Goal: Task Accomplishment & Management: Manage account settings

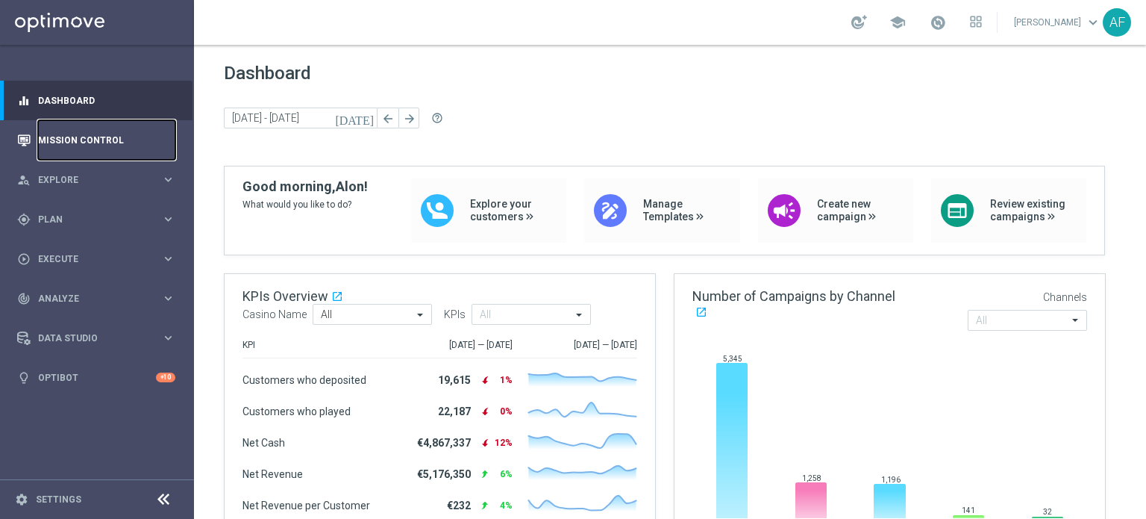
click at [90, 140] on link "Mission Control" at bounding box center [106, 140] width 137 height 40
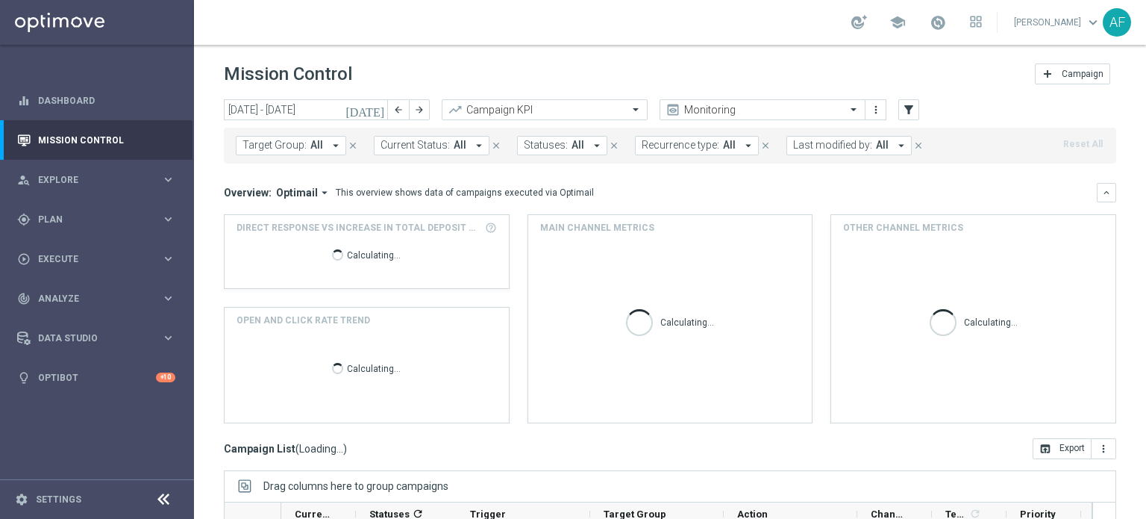
click at [379, 112] on icon "[DATE]" at bounding box center [366, 109] width 40 height 13
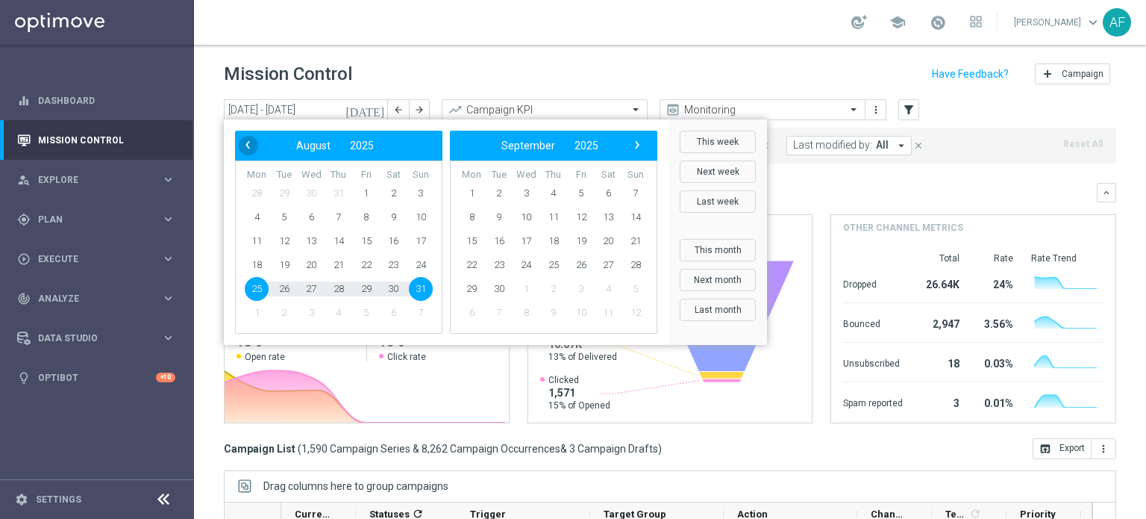
click at [250, 154] on span "‹" at bounding box center [247, 144] width 19 height 19
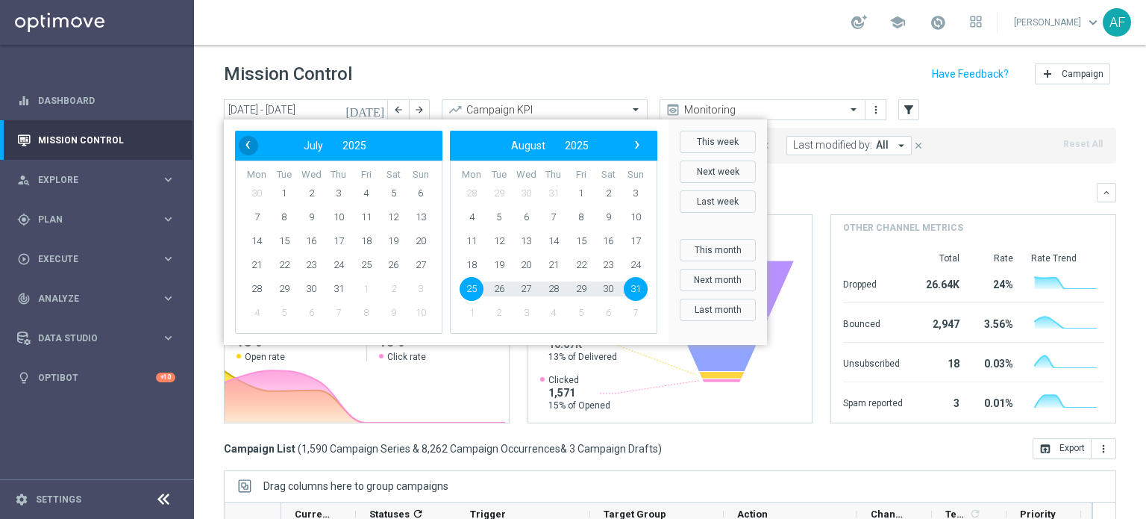
click at [249, 154] on span "‹" at bounding box center [247, 144] width 19 height 19
click at [416, 193] on span "1" at bounding box center [421, 193] width 24 height 24
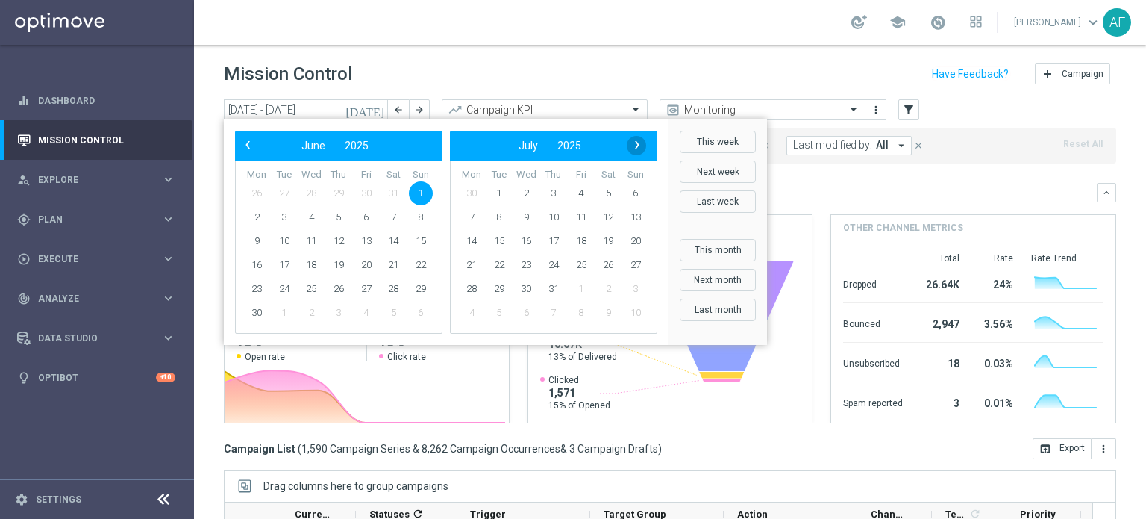
click at [639, 149] on span "›" at bounding box center [637, 144] width 19 height 19
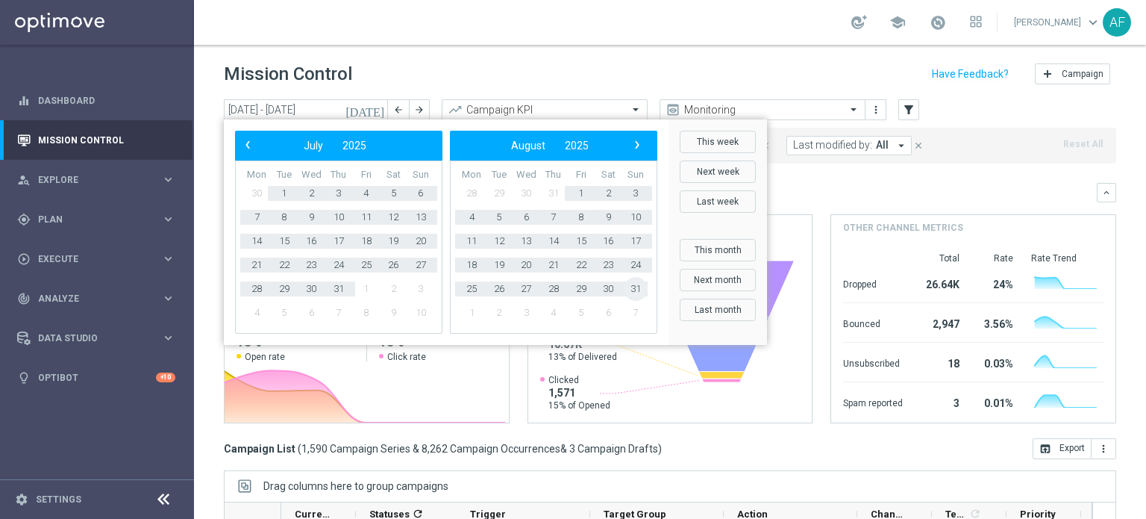
click at [635, 290] on span "31" at bounding box center [636, 289] width 24 height 24
type input "[DATE] - [DATE]"
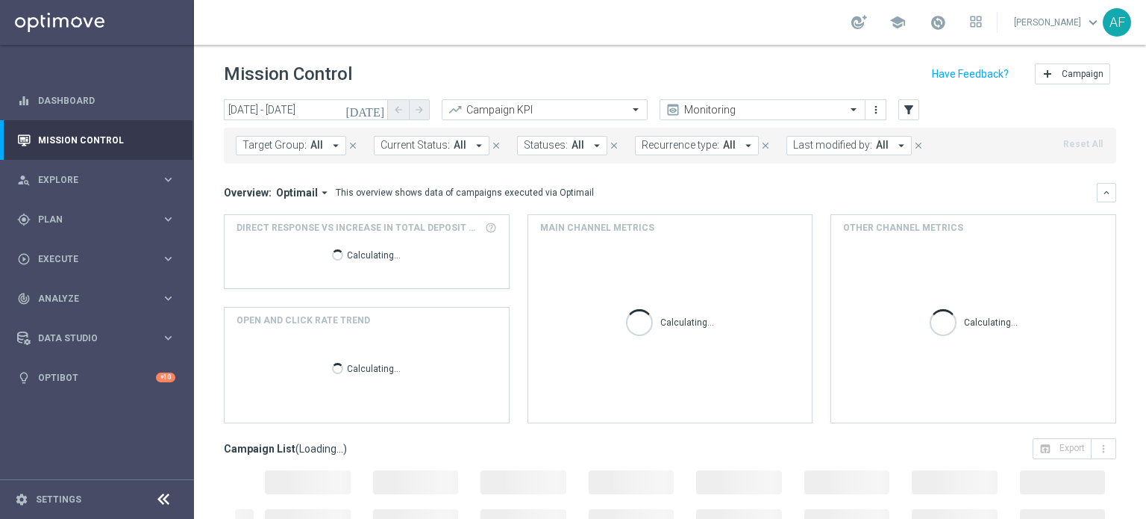
click at [318, 143] on span "All" at bounding box center [316, 145] width 13 height 13
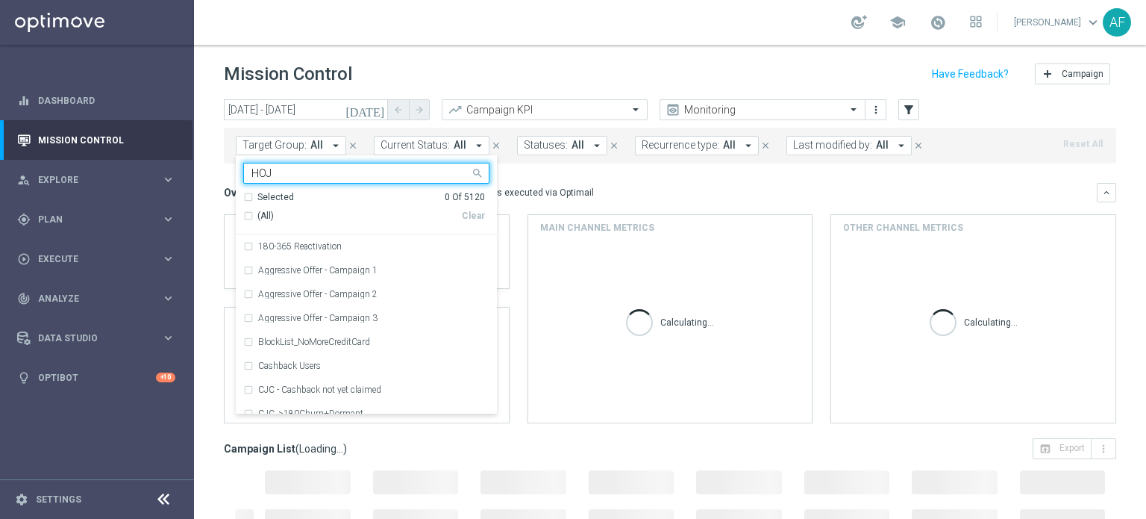
click at [344, 173] on input "HOJ" at bounding box center [360, 173] width 219 height 13
click at [347, 172] on input "HOJ" at bounding box center [360, 173] width 219 height 13
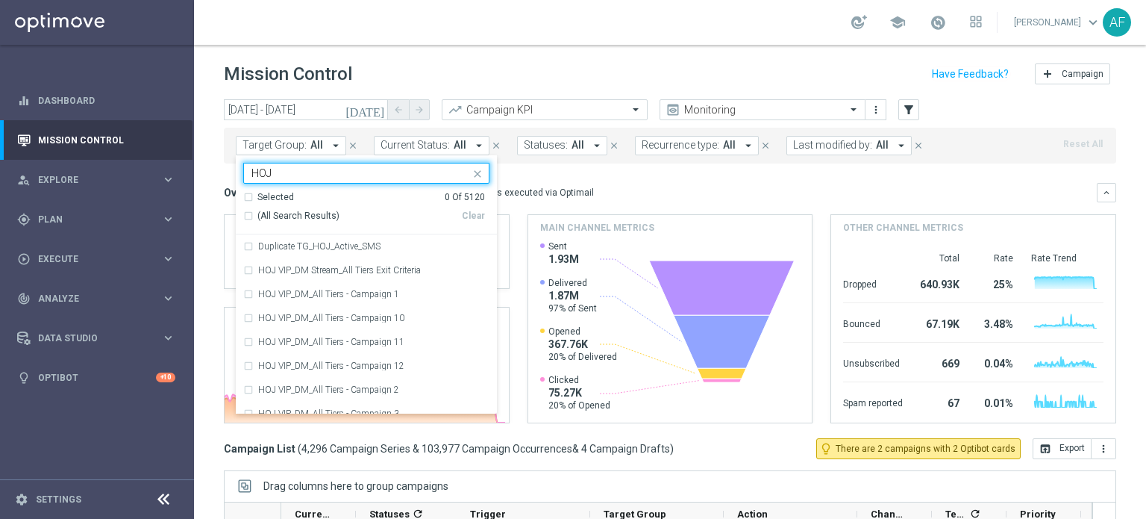
type input "HOJ"
click at [630, 199] on div "Overview: Optimail arrow_drop_down This overview shows data of campaigns execut…" at bounding box center [660, 192] width 873 height 13
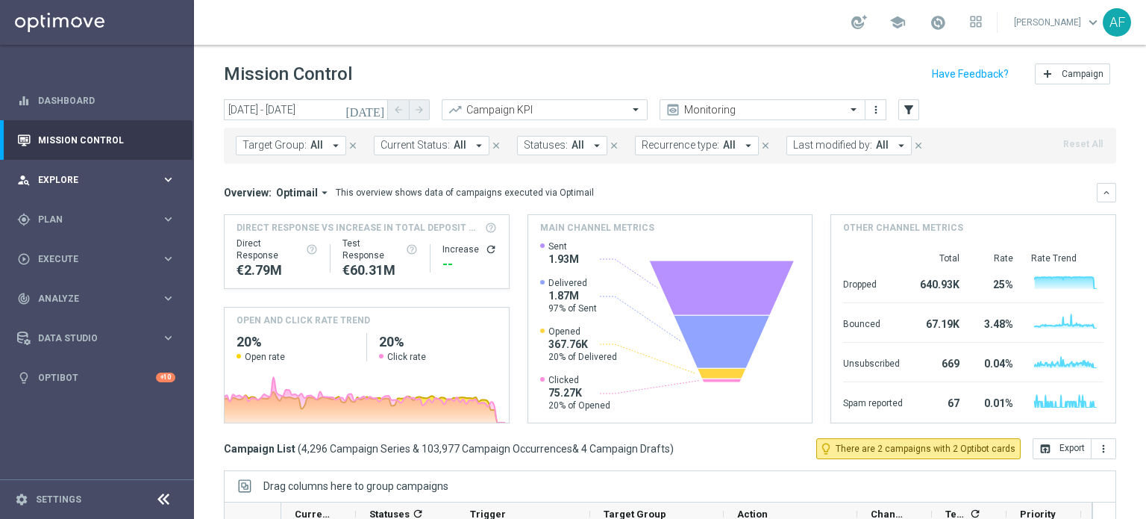
click at [127, 175] on span "Explore" at bounding box center [99, 179] width 123 height 9
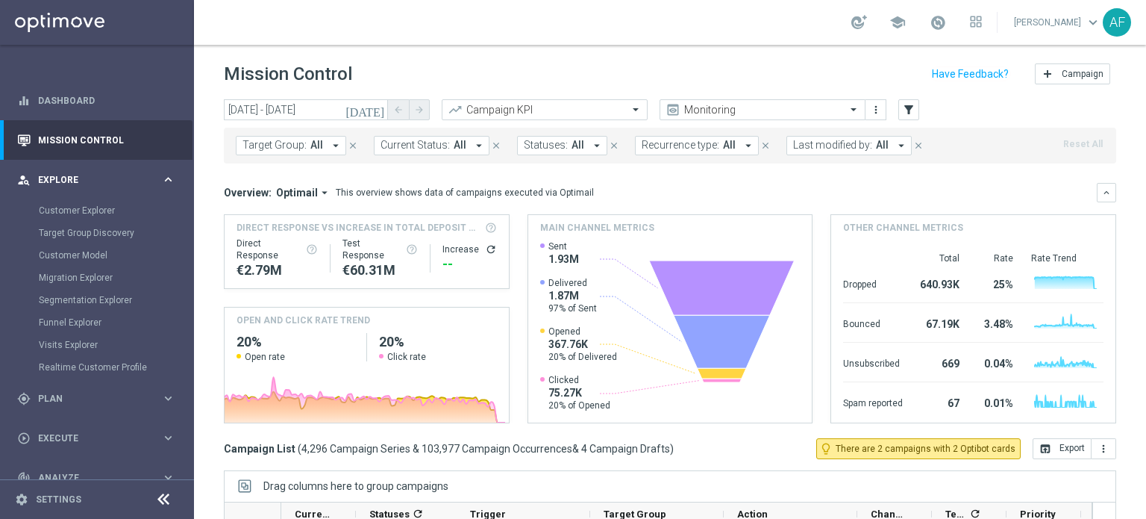
click at [127, 175] on span "Explore" at bounding box center [99, 179] width 123 height 9
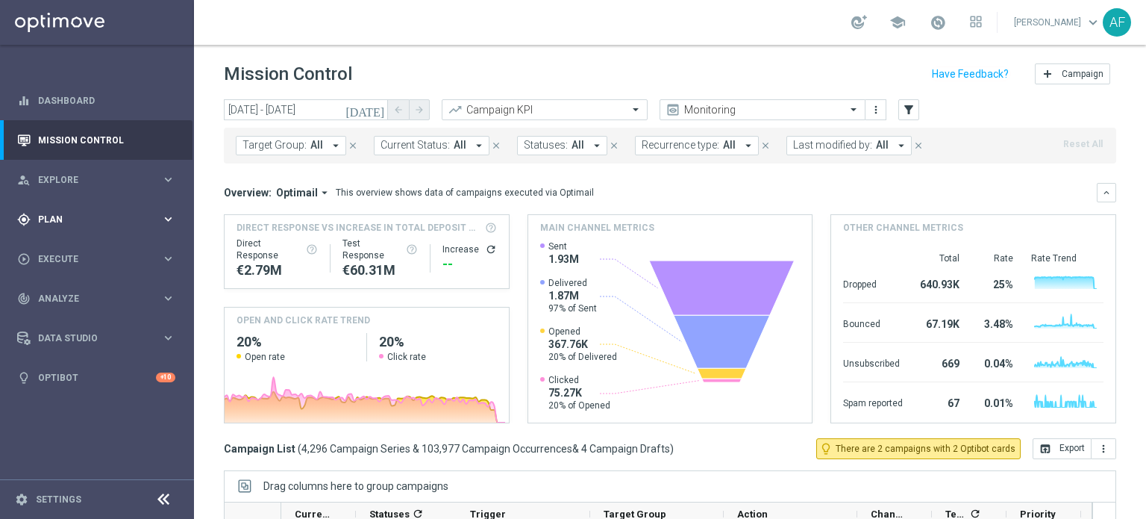
click at [125, 219] on span "Plan" at bounding box center [99, 219] width 123 height 9
click at [88, 287] on accordion "Templates keyboard_arrow_right Optimail Web Push Notifications Webpage Pop-up" at bounding box center [116, 295] width 154 height 22
click at [84, 294] on span "Templates" at bounding box center [93, 294] width 107 height 9
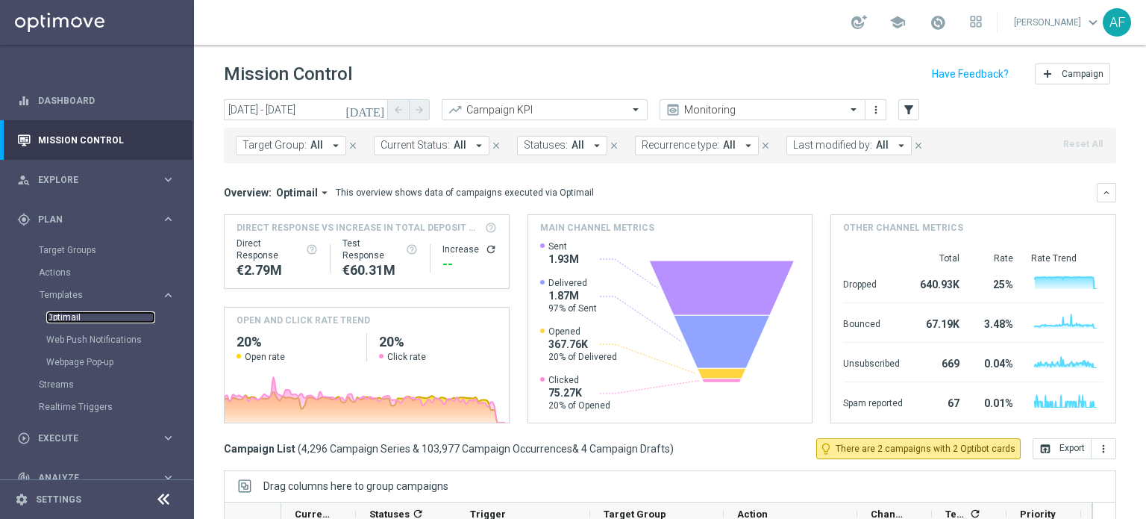
click at [80, 319] on link "Optimail" at bounding box center [100, 317] width 109 height 12
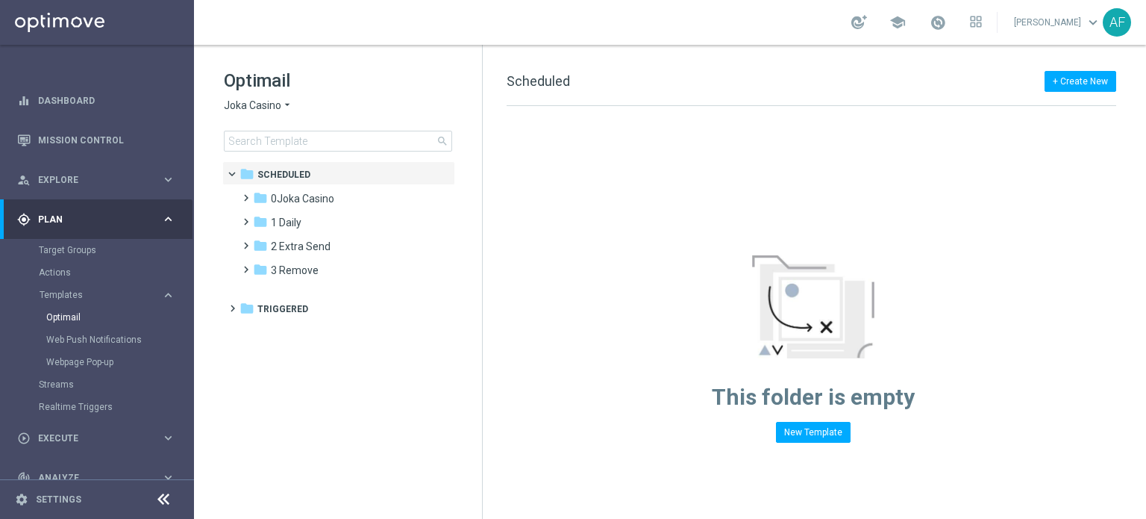
click at [278, 105] on span "Joka Casino" at bounding box center [252, 106] width 57 height 14
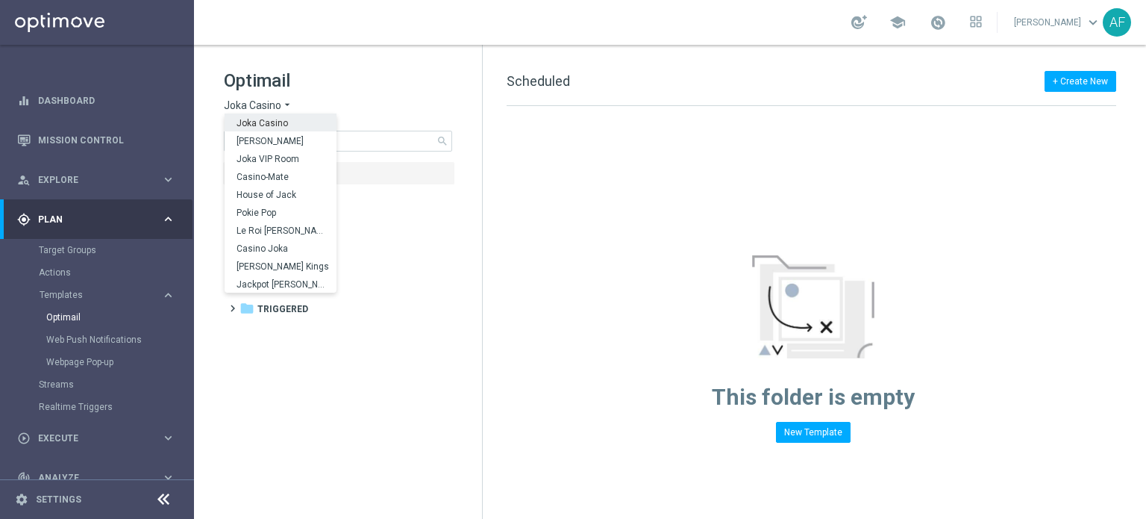
click at [334, 78] on h1 "Optimail" at bounding box center [338, 81] width 228 height 24
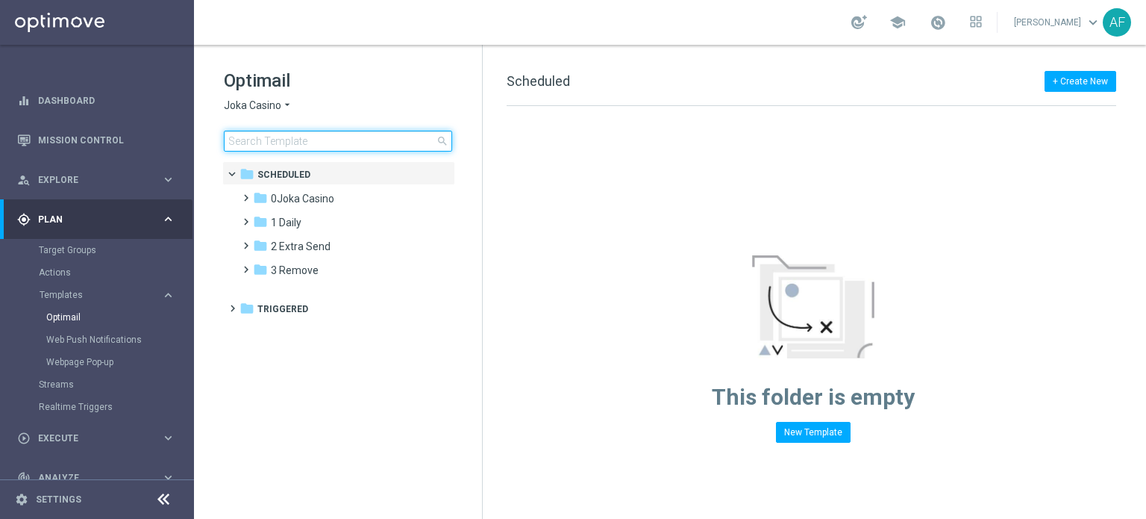
click at [340, 140] on input at bounding box center [338, 141] width 228 height 21
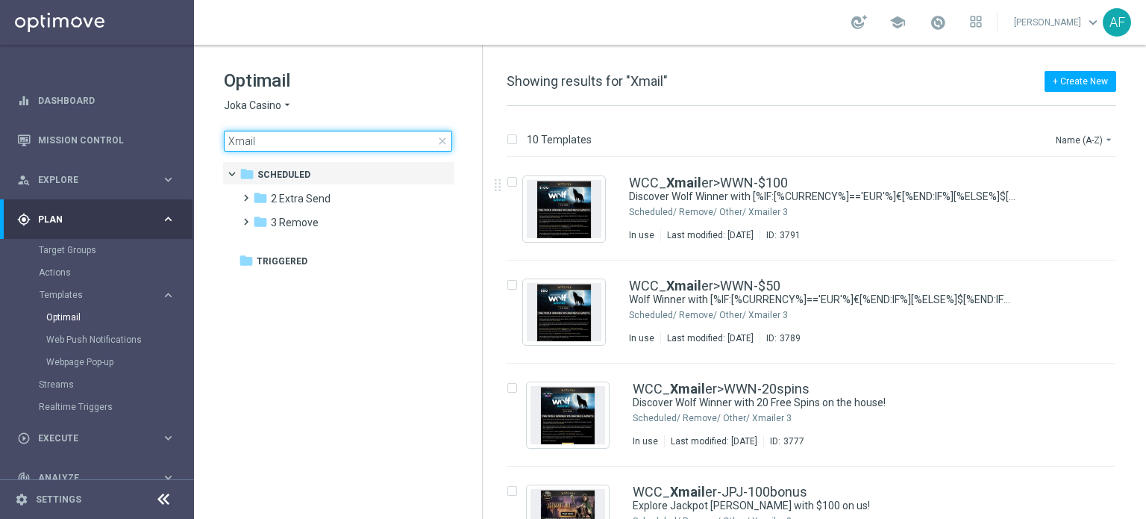
type input "Xmail"
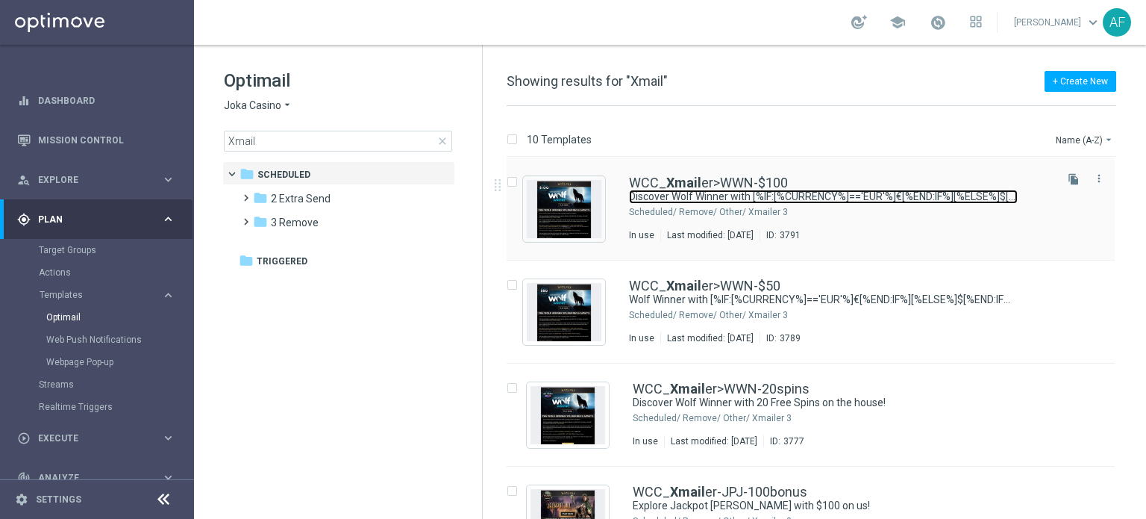
click at [684, 191] on link "Discover Wolf Winner with [%IF:[%CURRENCY%]=='EUR'%]€[%END:IF%][%ELSE%]$[%END:I…" at bounding box center [823, 197] width 389 height 14
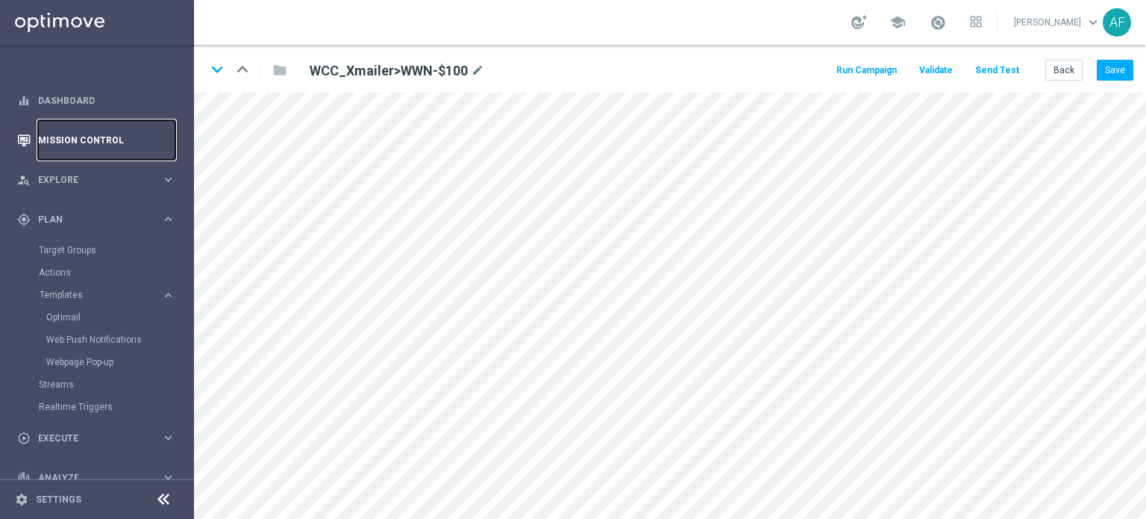
click at [90, 135] on link "Mission Control" at bounding box center [106, 140] width 137 height 40
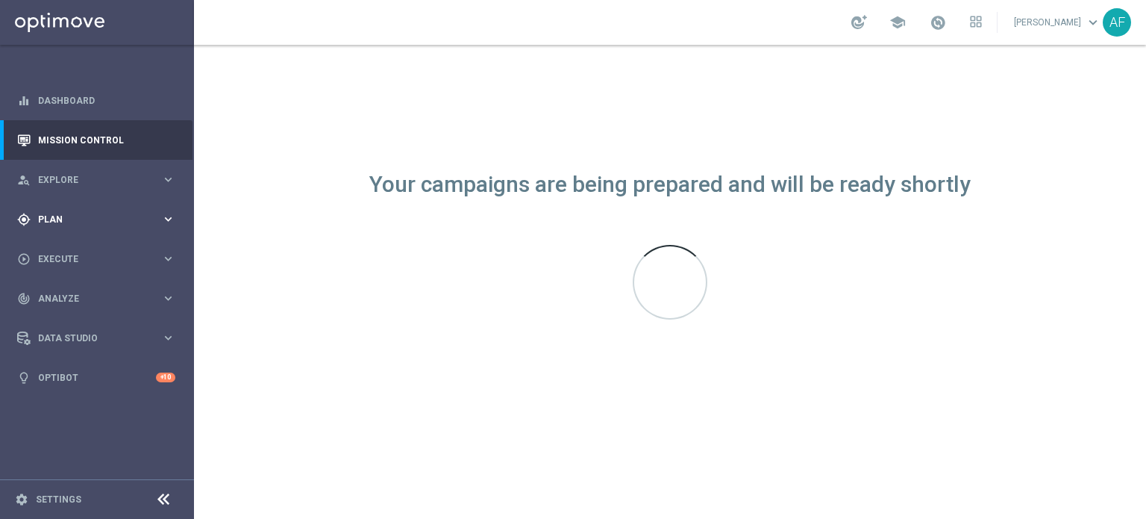
click at [93, 222] on span "Plan" at bounding box center [99, 219] width 123 height 9
click at [89, 207] on div "gps_fixed Plan keyboard_arrow_right" at bounding box center [96, 219] width 193 height 40
click at [75, 218] on span "Plan" at bounding box center [99, 219] width 123 height 9
click at [49, 218] on span "Plan" at bounding box center [99, 219] width 123 height 9
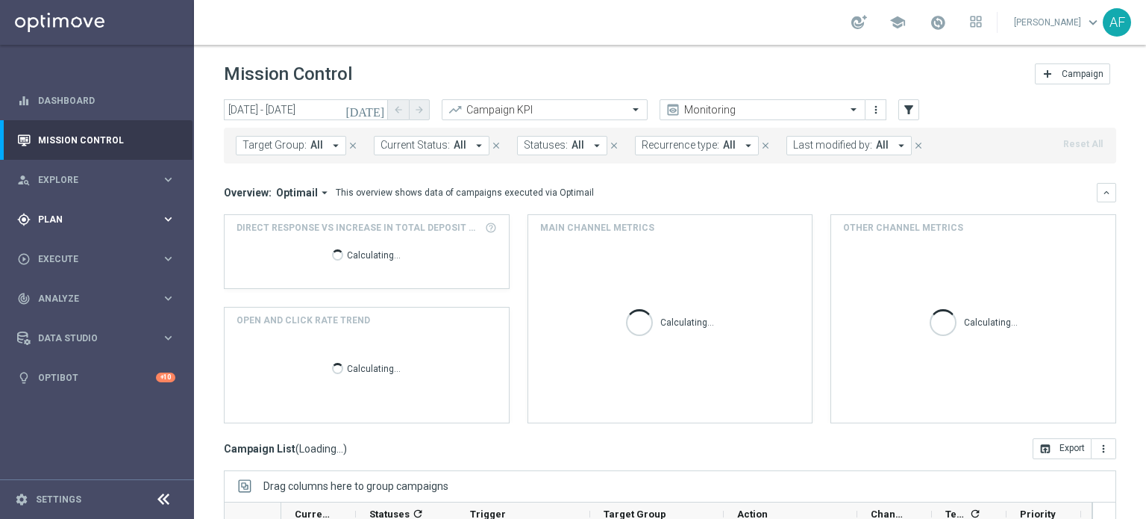
click at [79, 219] on span "Plan" at bounding box center [99, 219] width 123 height 9
click at [78, 219] on span "Plan" at bounding box center [99, 219] width 123 height 9
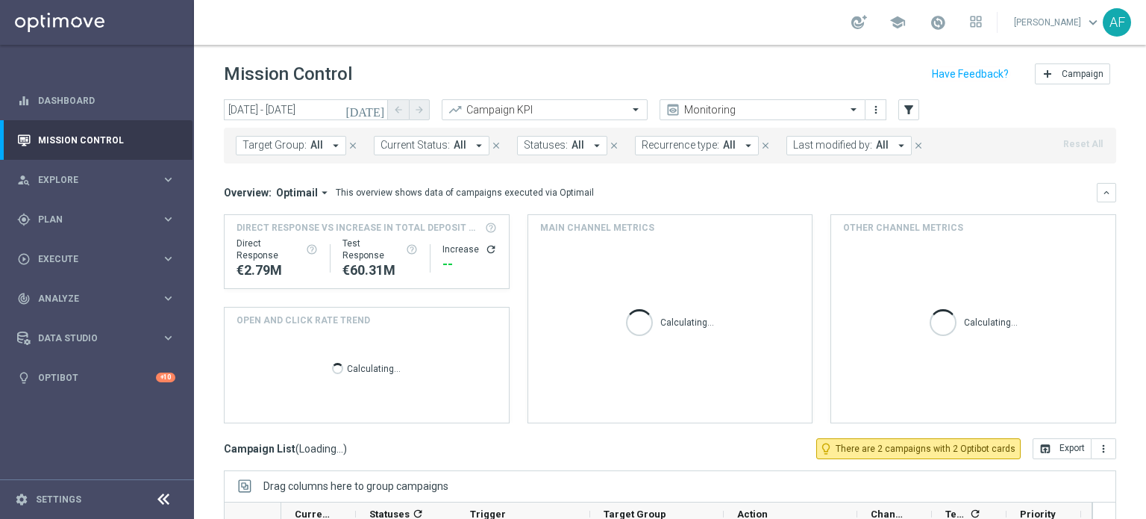
click at [73, 256] on div "Target Groups" at bounding box center [116, 250] width 154 height 22
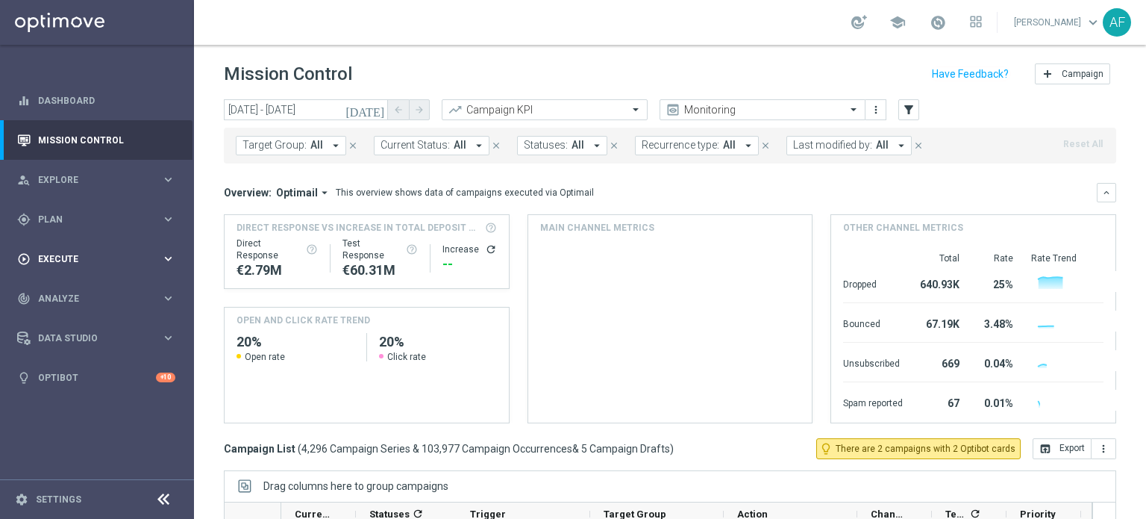
click at [77, 258] on span "Execute" at bounding box center [99, 258] width 123 height 9
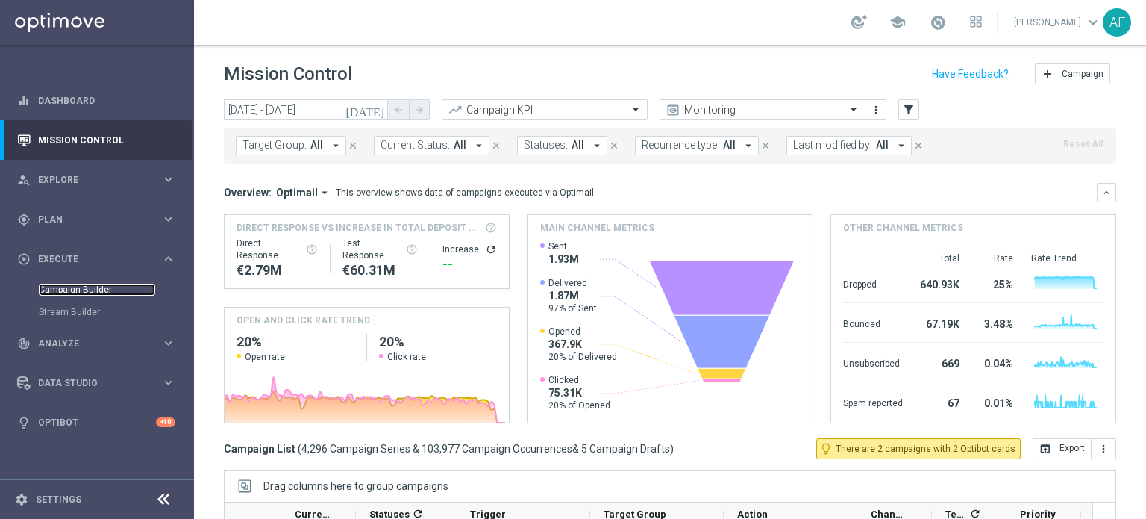
click at [72, 289] on link "Campaign Builder" at bounding box center [97, 290] width 116 height 12
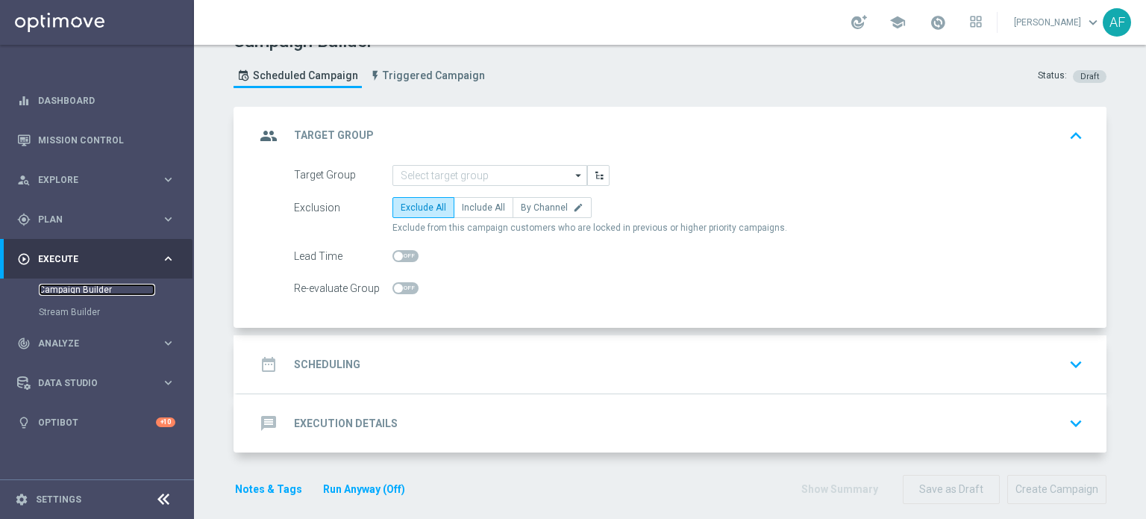
scroll to position [39, 0]
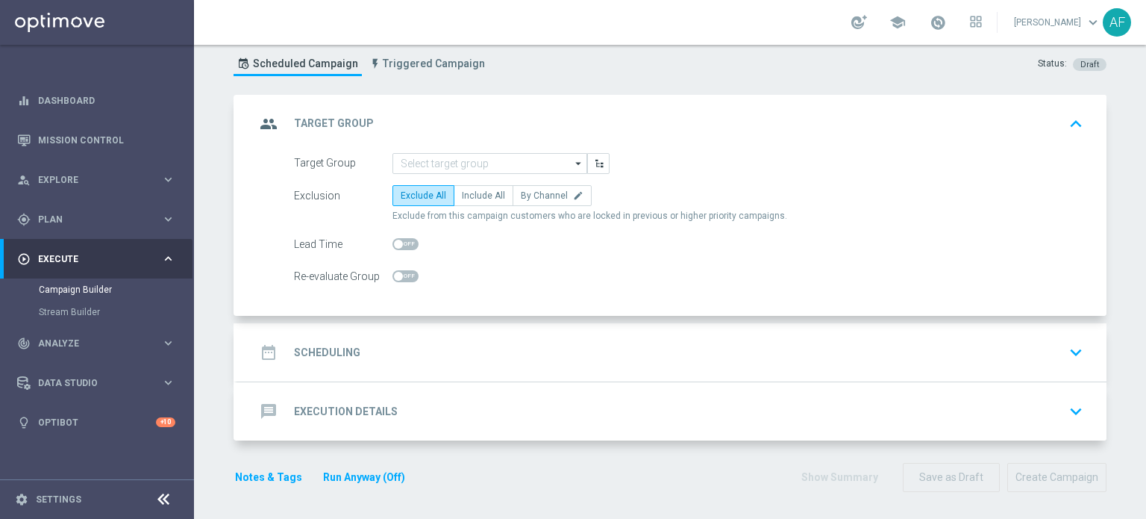
click at [397, 405] on div "message Execution Details keyboard_arrow_down" at bounding box center [672, 411] width 834 height 28
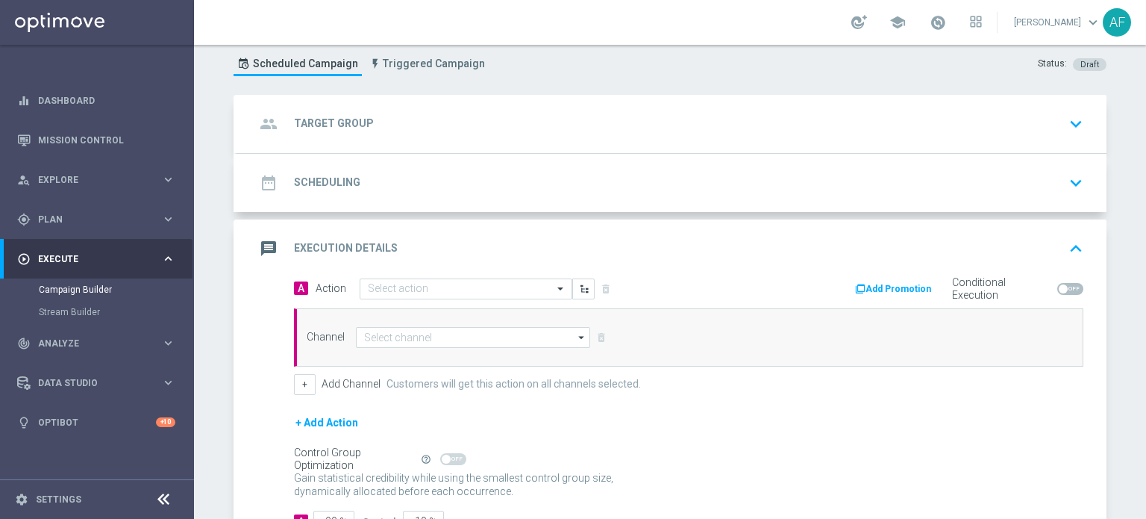
scroll to position [147, 0]
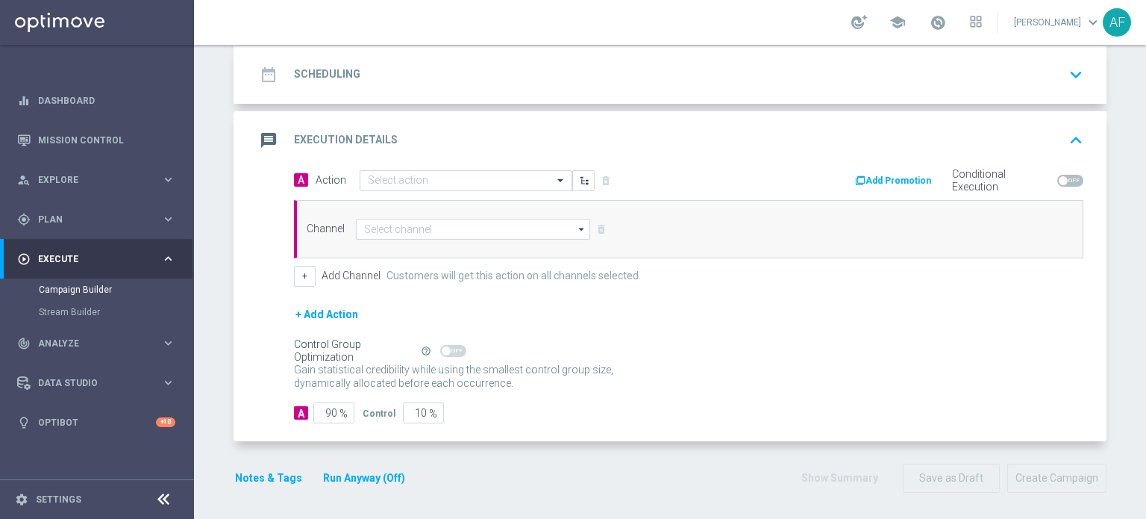
click at [1066, 175] on span at bounding box center [1070, 181] width 26 height 12
click at [1066, 175] on input "checkbox" at bounding box center [1070, 181] width 26 height 12
checkbox input "true"
click at [914, 181] on button "Add Promotion" at bounding box center [895, 180] width 83 height 16
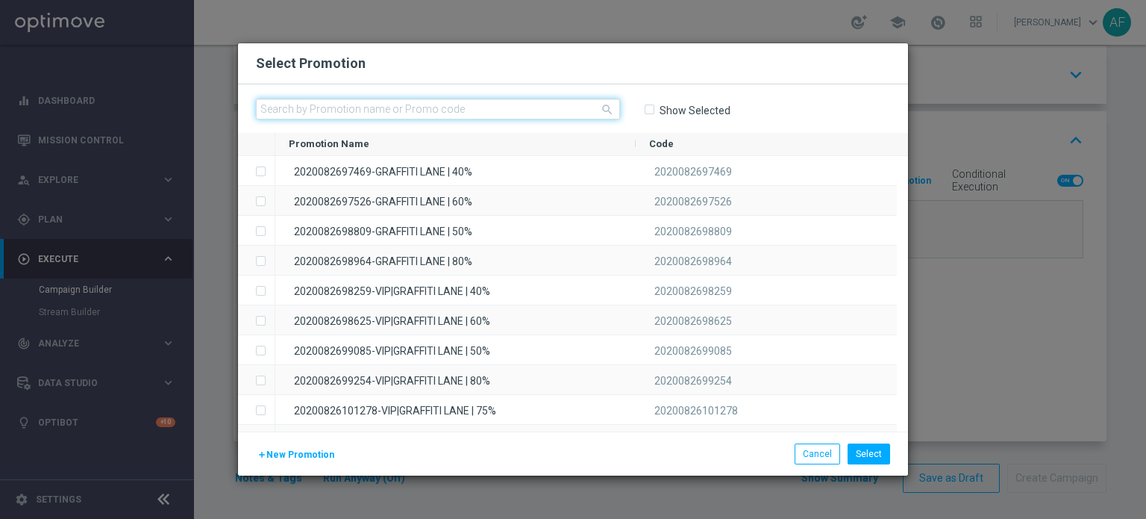
click at [466, 104] on input "text" at bounding box center [438, 109] width 364 height 21
click at [469, 108] on input "text" at bounding box center [438, 109] width 364 height 21
click at [543, 111] on input "text" at bounding box center [438, 109] width 364 height 21
paste input "20250826245940"
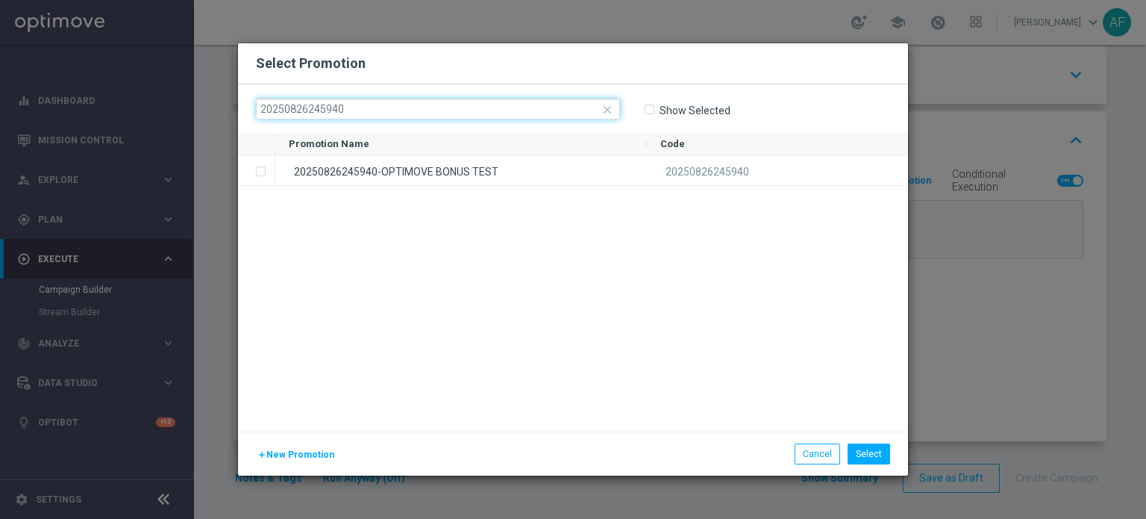
type input "20250826245940"
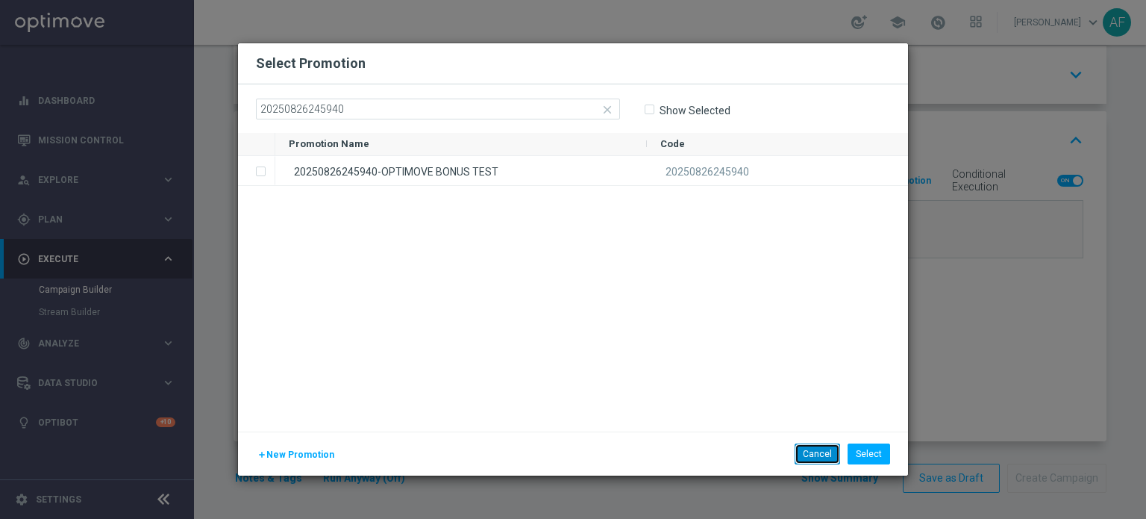
click at [806, 454] on button "Cancel" at bounding box center [818, 453] width 46 height 21
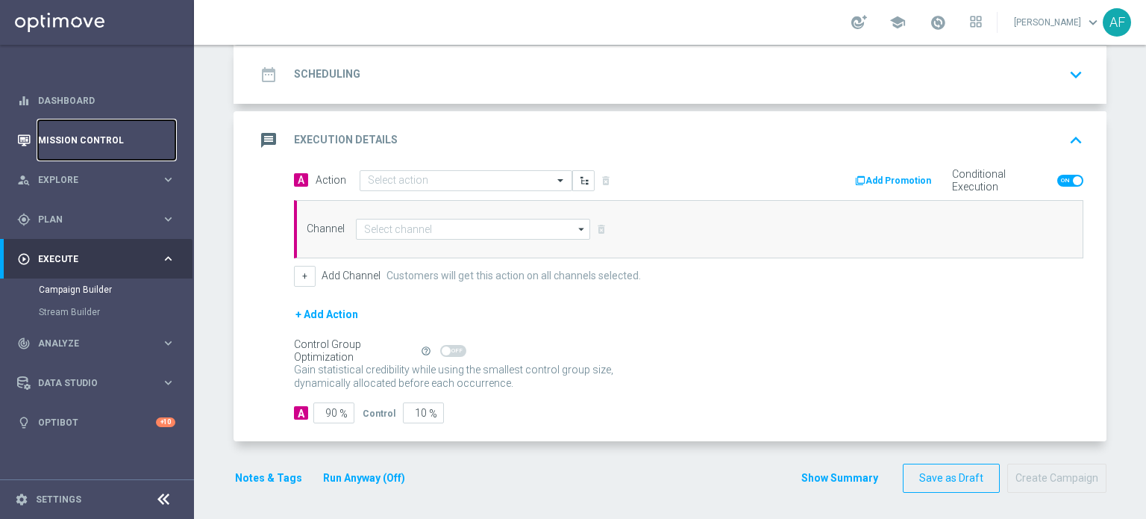
click at [98, 140] on link "Mission Control" at bounding box center [106, 140] width 137 height 40
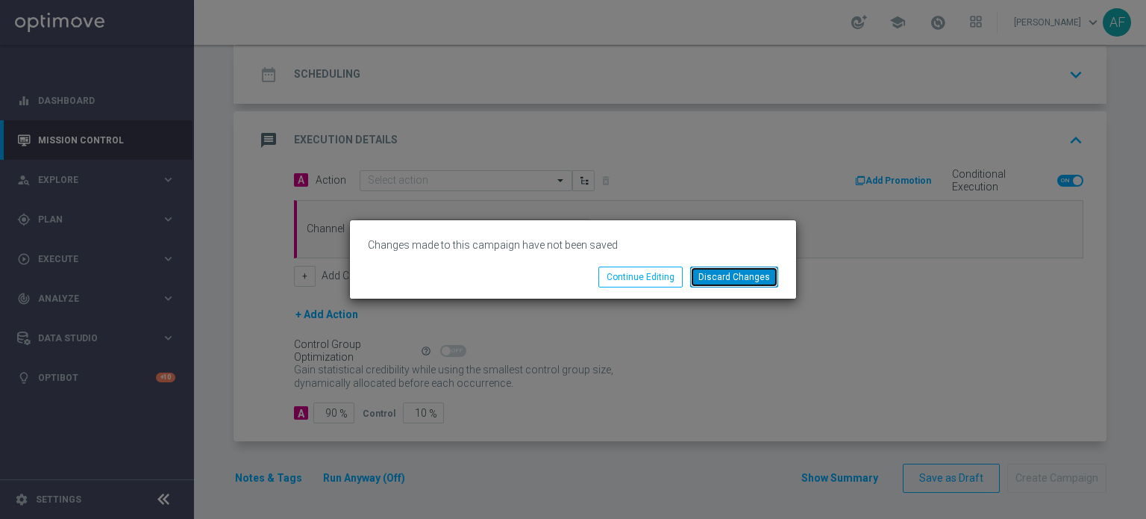
click at [716, 278] on button "Discard Changes" at bounding box center [734, 276] width 88 height 21
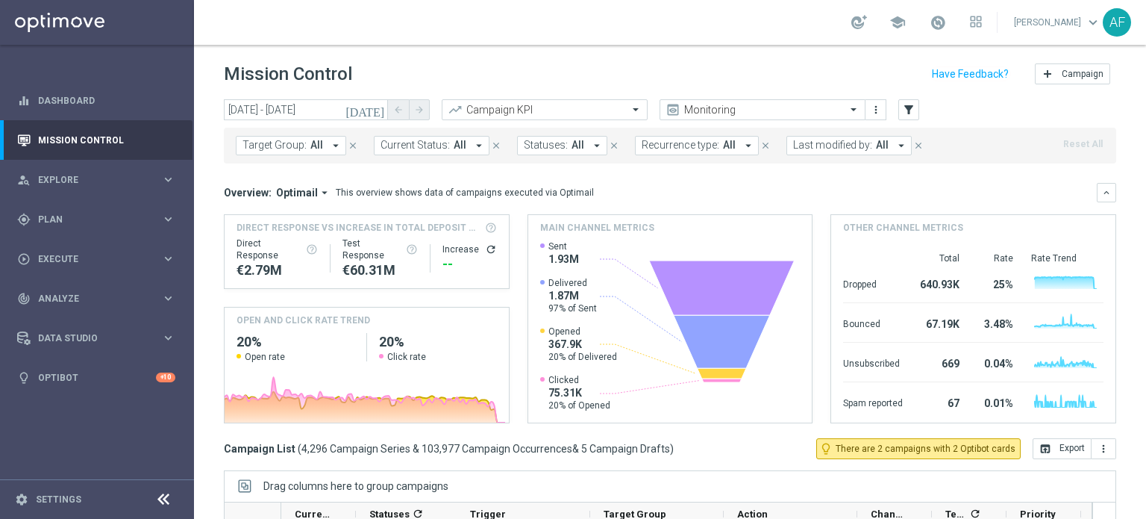
click at [387, 106] on button "[DATE]" at bounding box center [365, 110] width 45 height 22
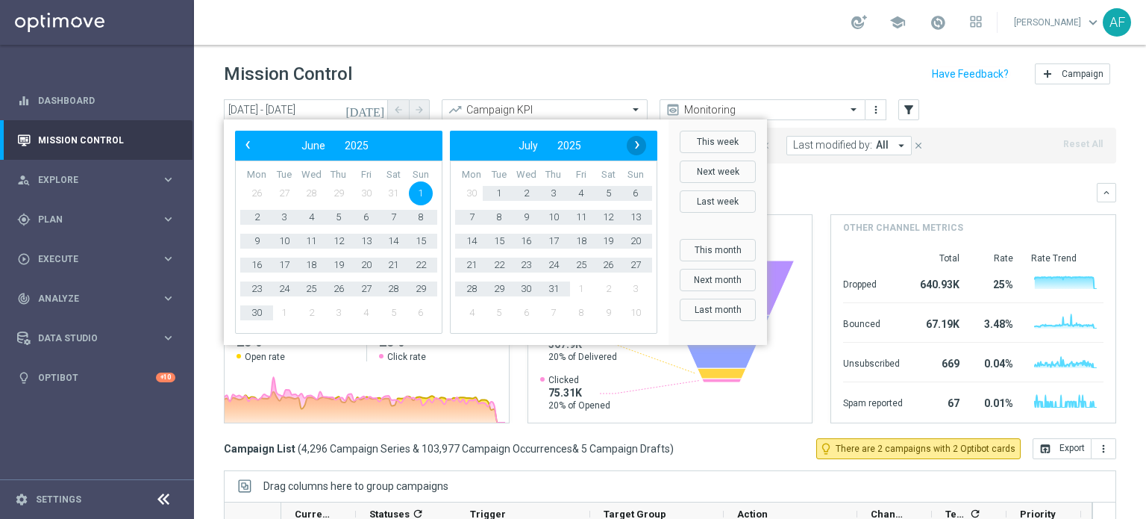
click at [631, 143] on span "›" at bounding box center [637, 144] width 19 height 19
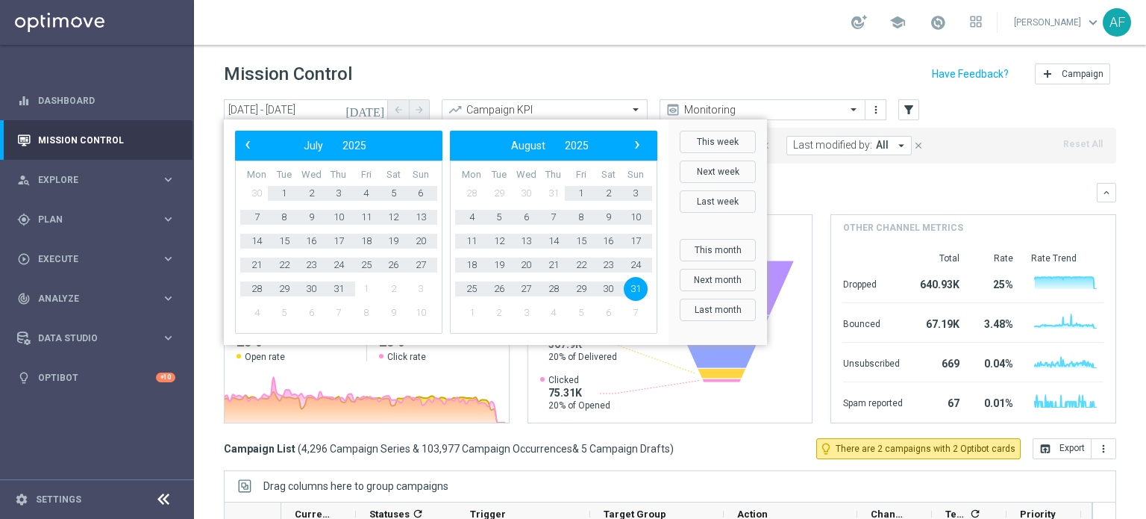
click at [631, 143] on span "›" at bounding box center [637, 144] width 19 height 19
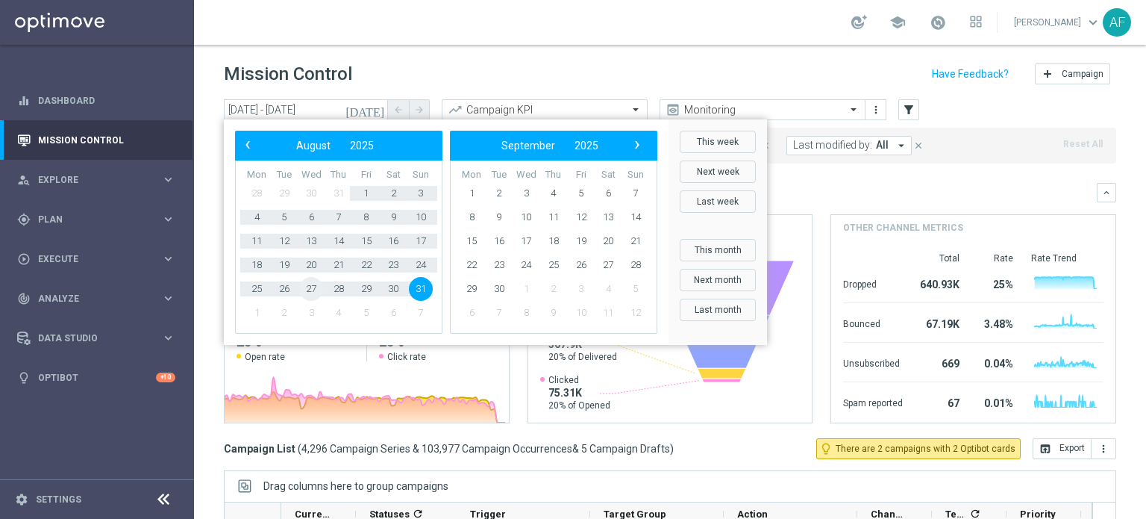
click at [311, 286] on span "27" at bounding box center [311, 289] width 24 height 24
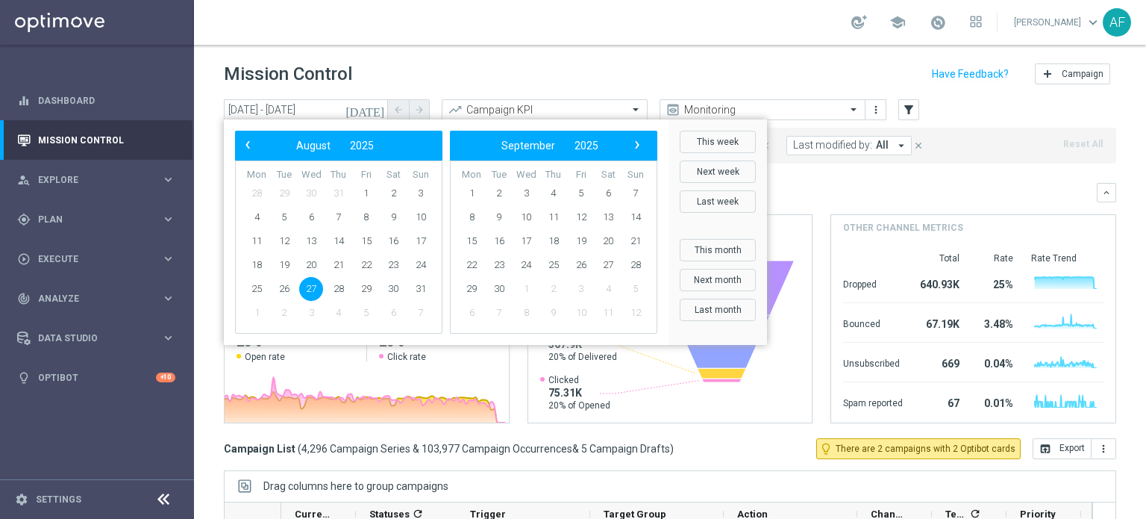
click at [310, 286] on span "27" at bounding box center [311, 289] width 24 height 24
type input "[DATE] - [DATE]"
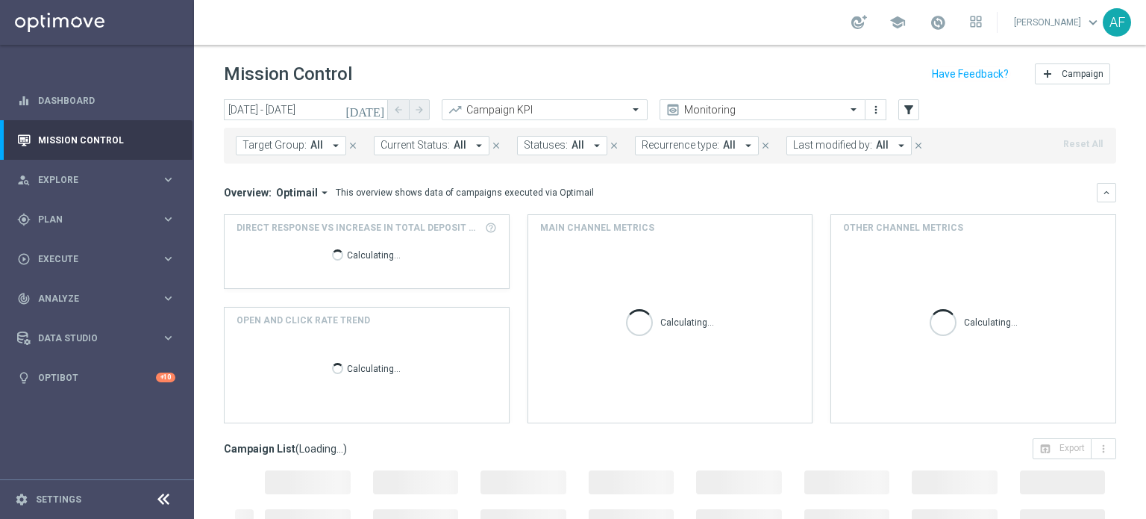
click at [330, 147] on icon "arrow_drop_down" at bounding box center [335, 145] width 13 height 13
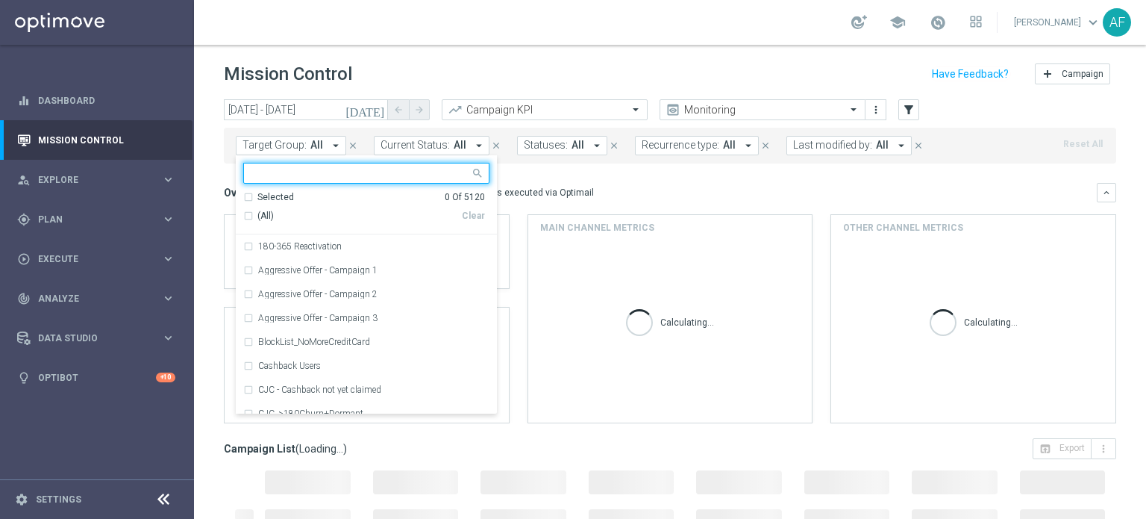
click at [569, 60] on div "Mission Control add Campaign" at bounding box center [670, 74] width 893 height 29
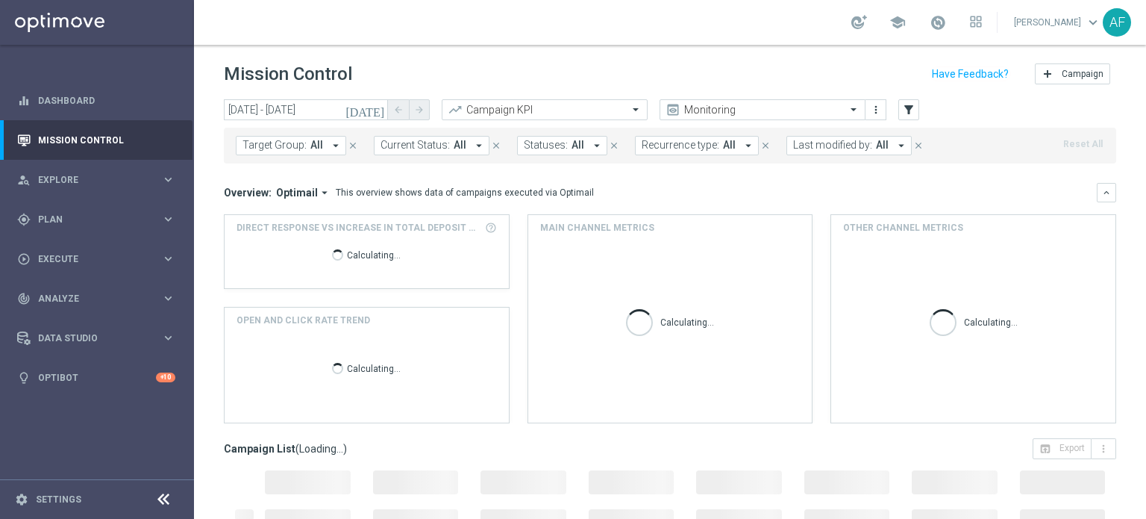
click at [331, 143] on icon "arrow_drop_down" at bounding box center [335, 145] width 13 height 13
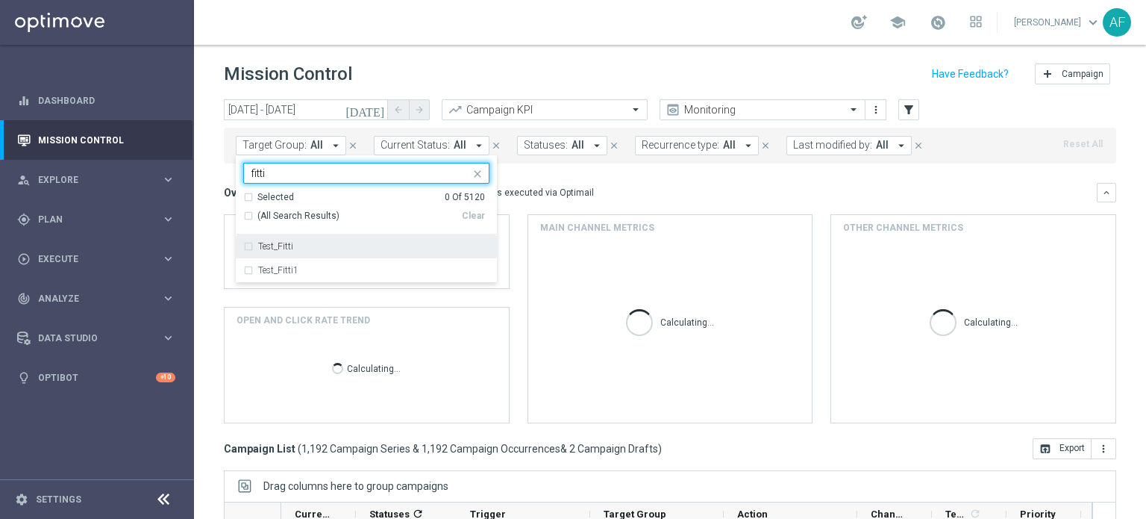
click at [387, 254] on div "Test_Fitti" at bounding box center [366, 246] width 246 height 24
type input "fitti"
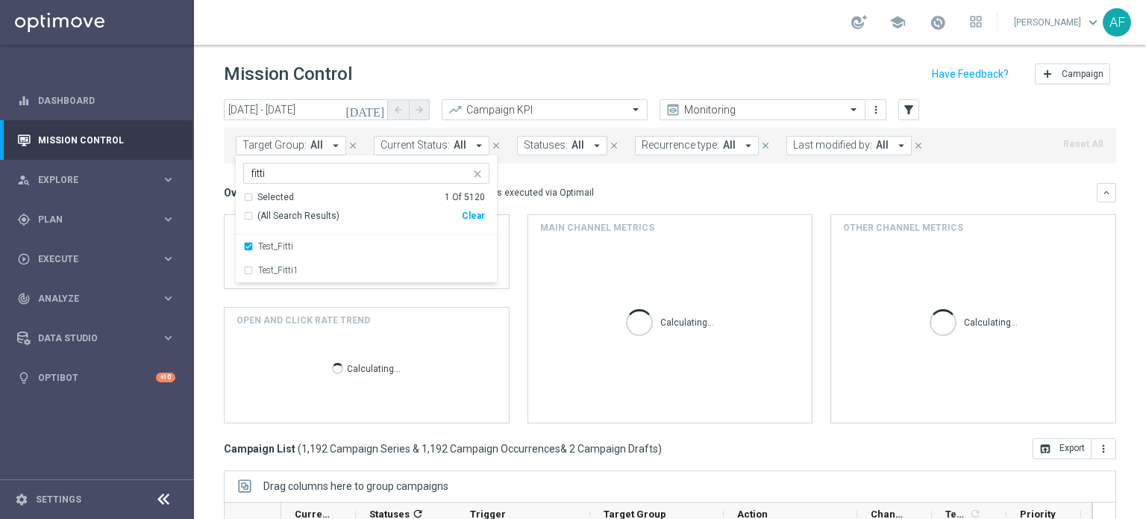
click at [570, 191] on div "This overview shows data of campaigns executed via Optimail" at bounding box center [465, 192] width 258 height 13
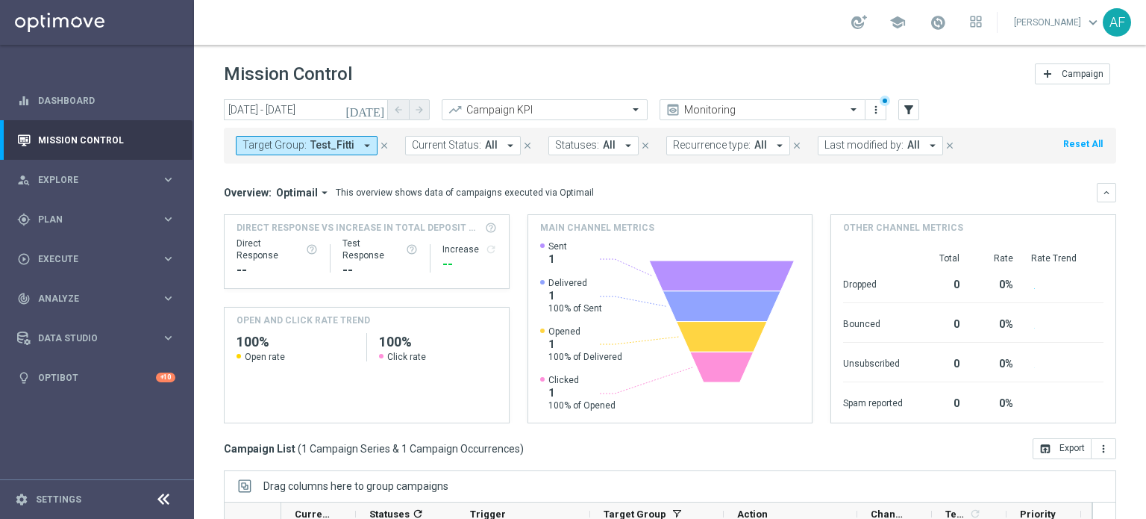
scroll to position [224, 0]
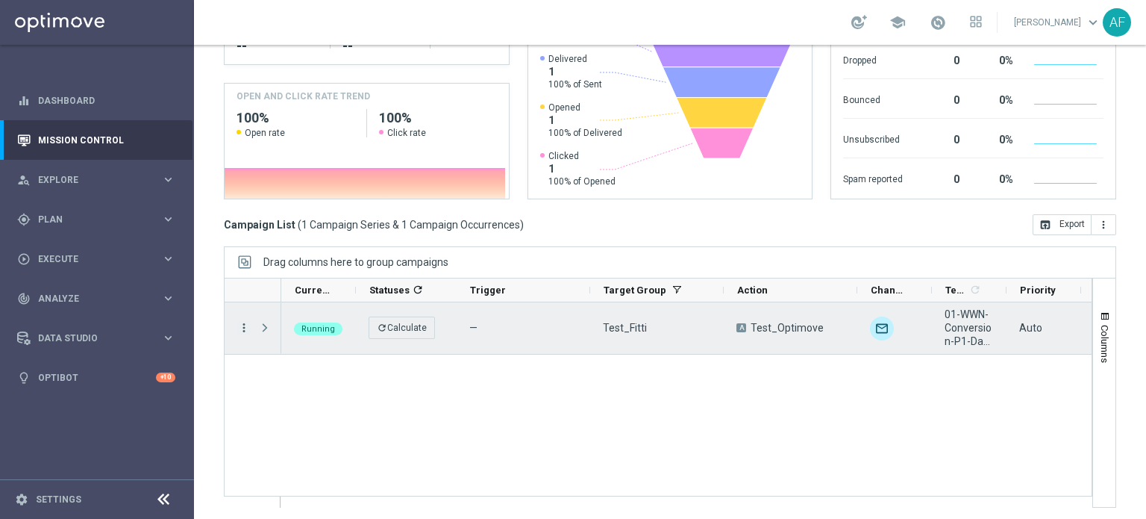
click at [245, 331] on icon "more_vert" at bounding box center [243, 327] width 13 height 13
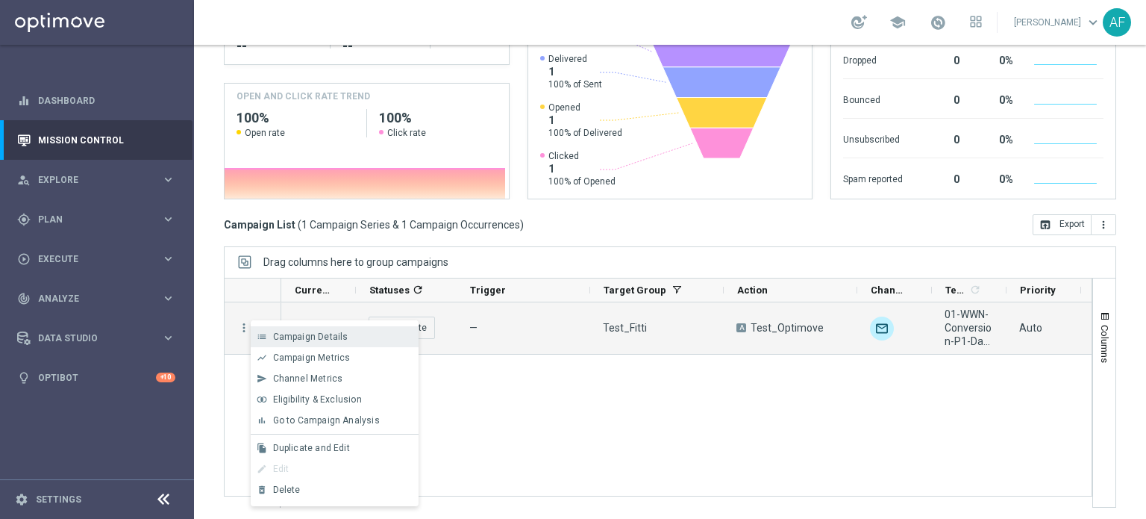
click at [281, 336] on span "Campaign Details" at bounding box center [310, 336] width 75 height 10
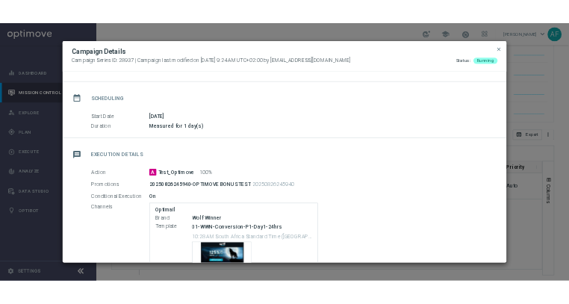
scroll to position [75, 0]
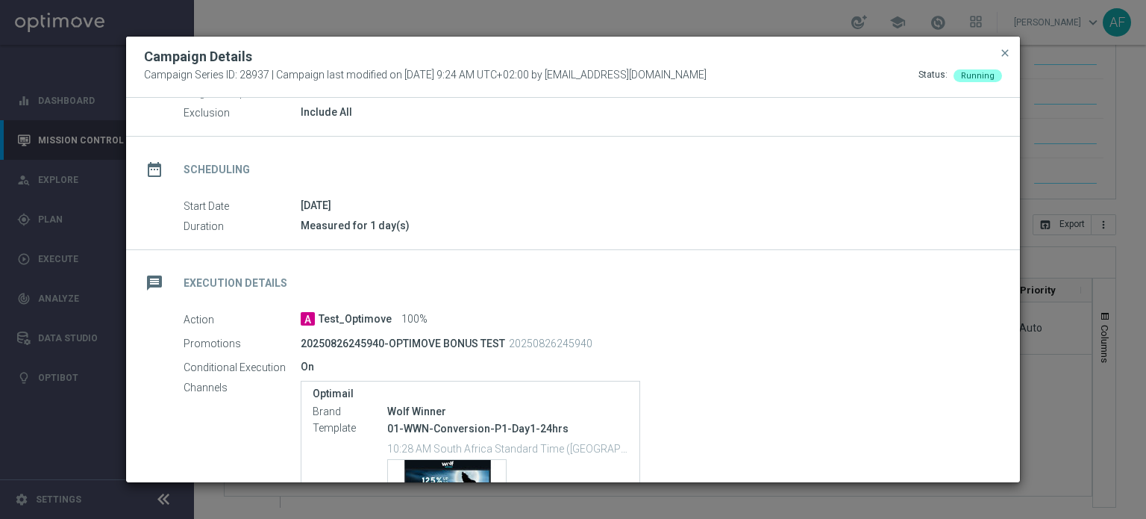
click at [727, 45] on div "Campaign Details Campaign Series ID: 28937 | Campaign last modified on [DATE] 9…" at bounding box center [573, 67] width 894 height 61
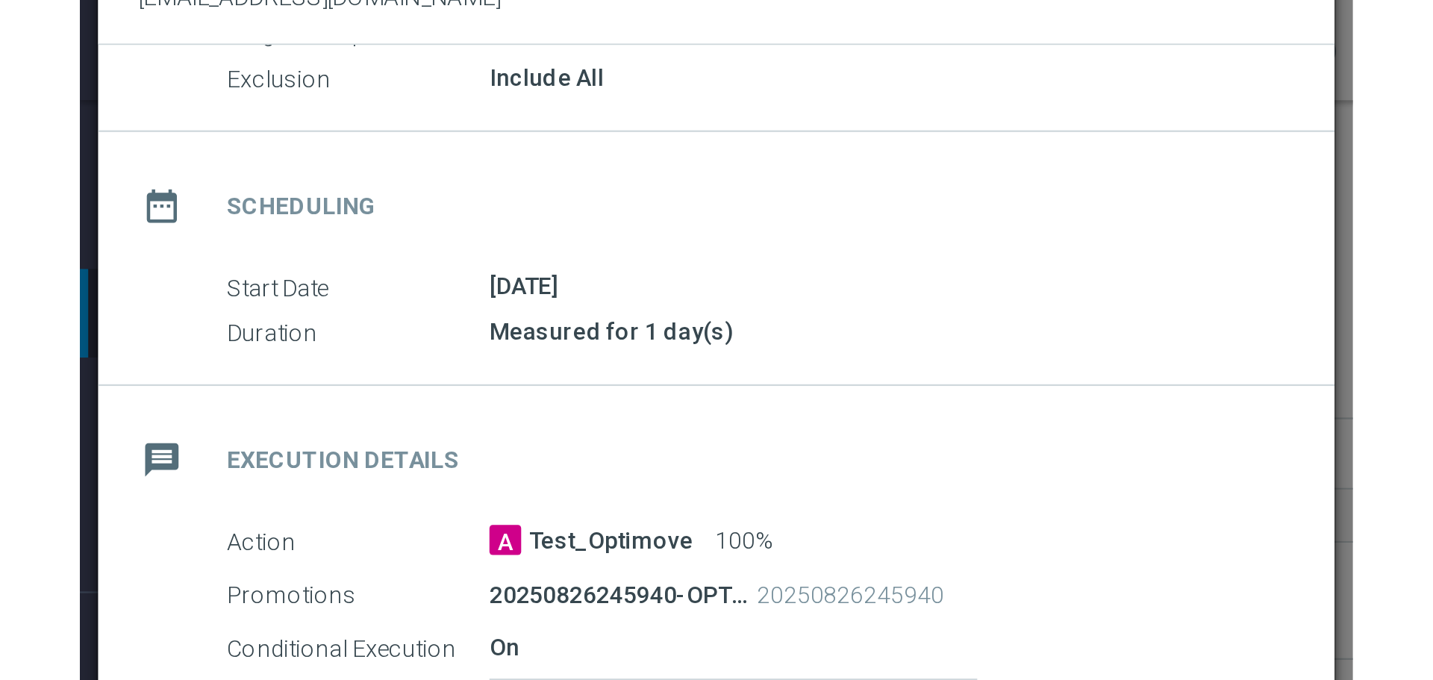
scroll to position [25, 0]
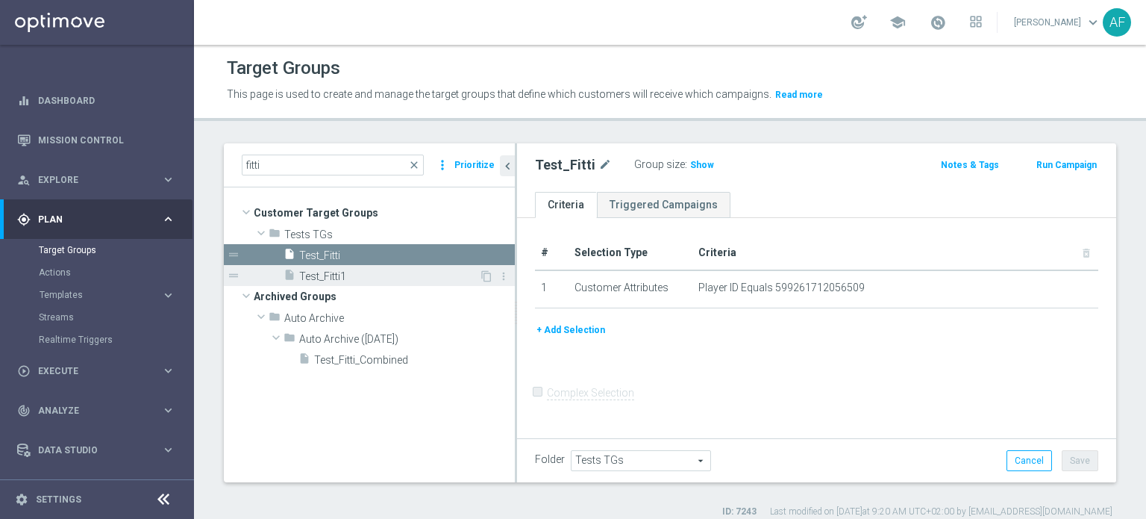
click at [343, 275] on span "Test_Fitti1" at bounding box center [389, 276] width 180 height 13
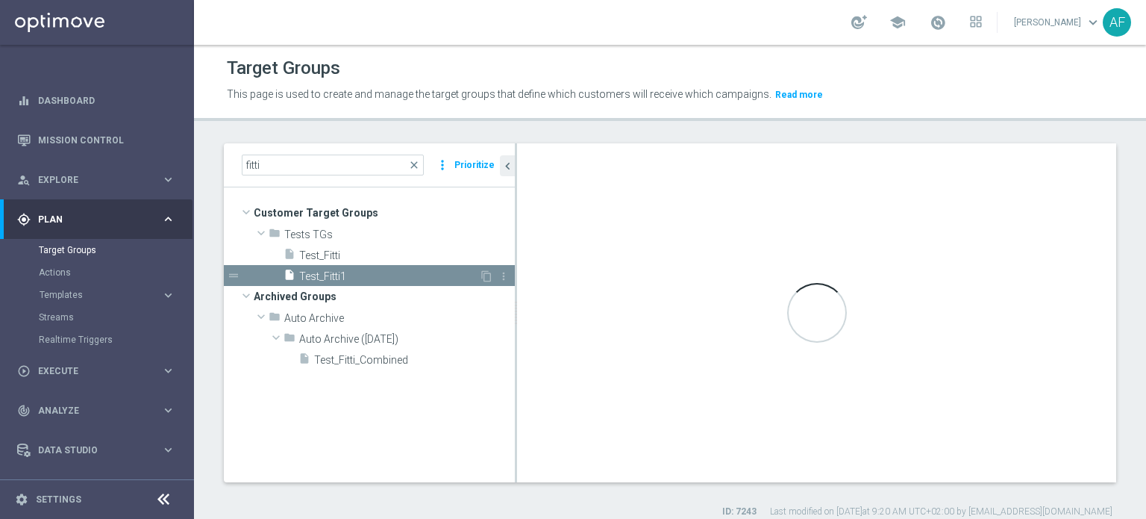
checkbox input "true"
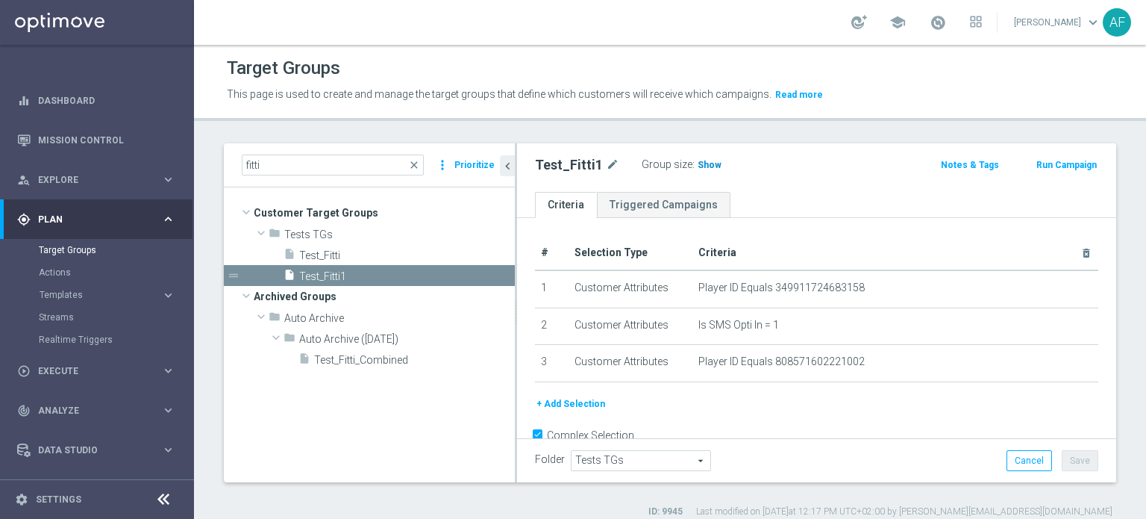
click at [708, 166] on span "Show" at bounding box center [710, 165] width 24 height 10
click at [580, 404] on button "+ Add Selection" at bounding box center [571, 404] width 72 height 16
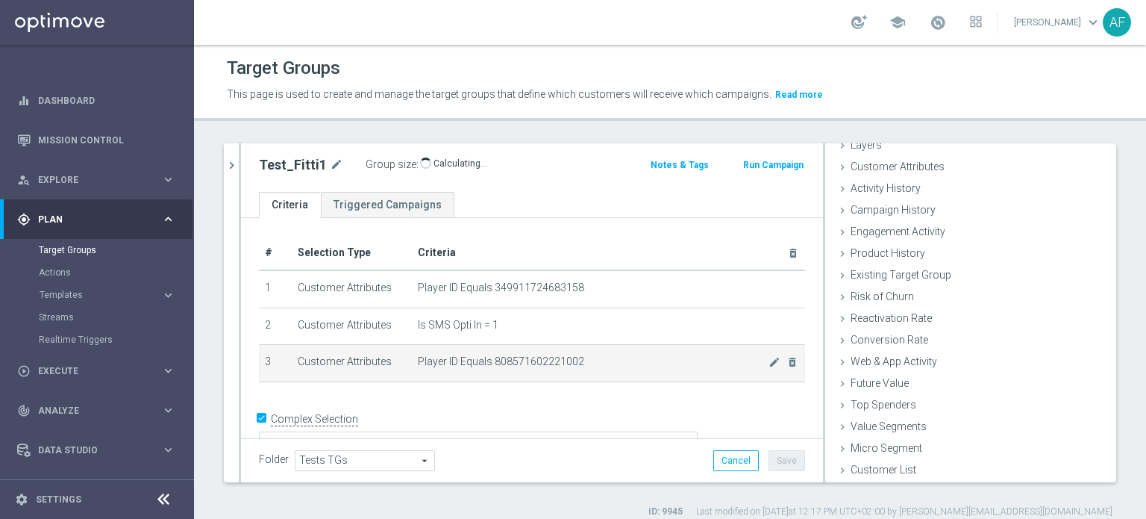
scroll to position [65, 0]
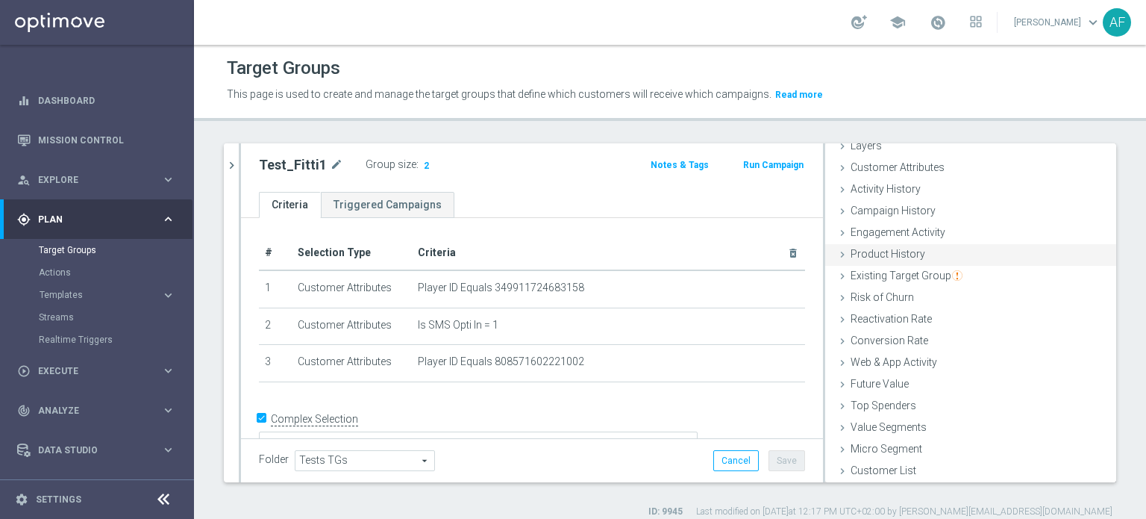
click at [910, 250] on span "Product History" at bounding box center [888, 254] width 75 height 12
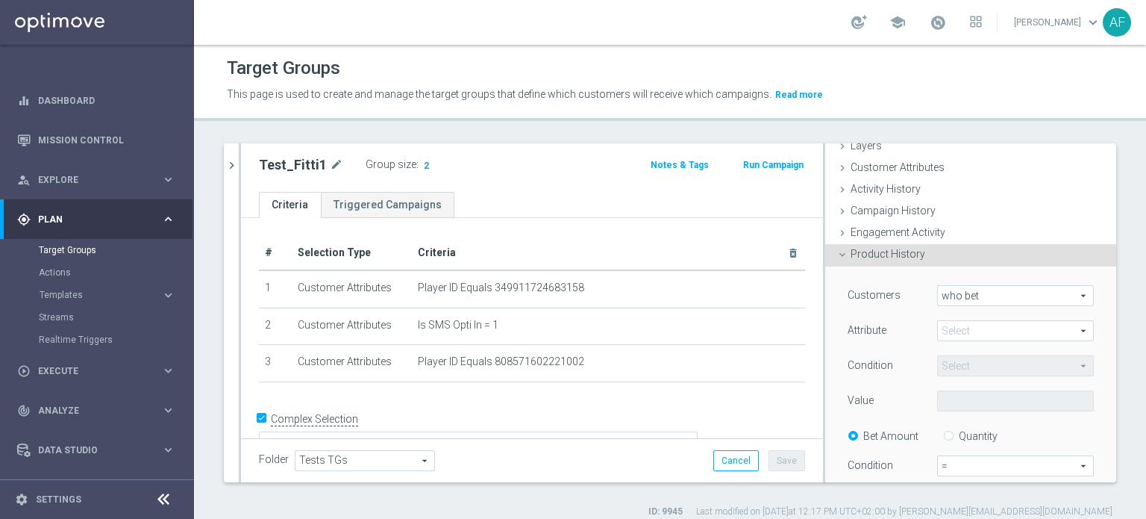
scroll to position [75, 0]
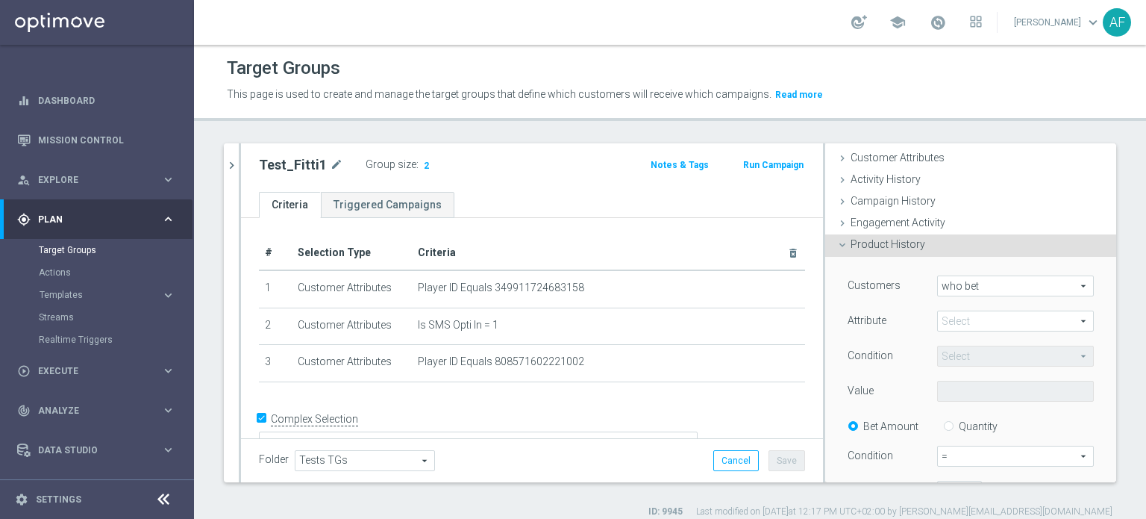
click at [965, 284] on span "who bet" at bounding box center [1015, 285] width 155 height 19
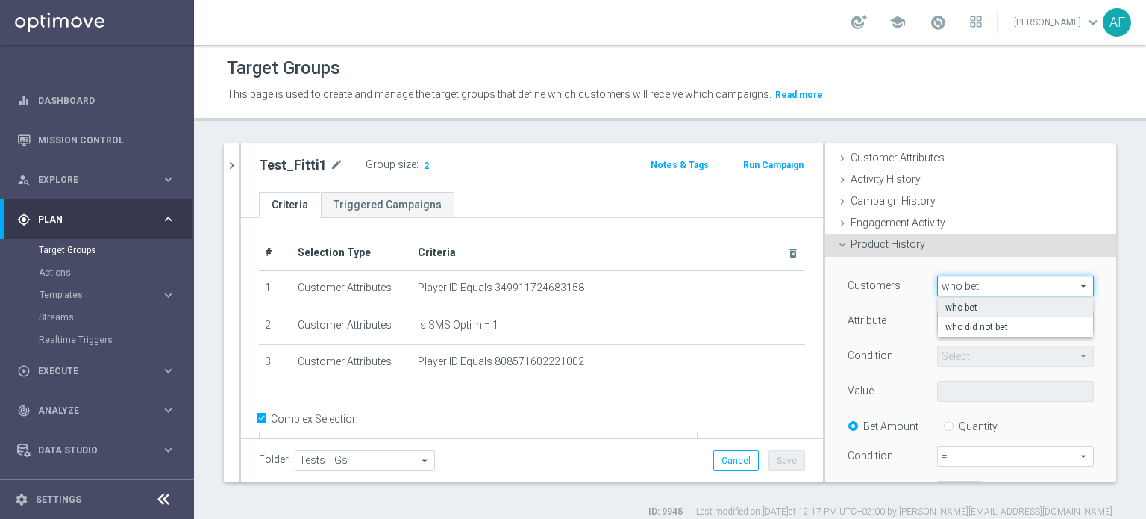
click at [967, 307] on span "who bet" at bounding box center [1016, 307] width 140 height 12
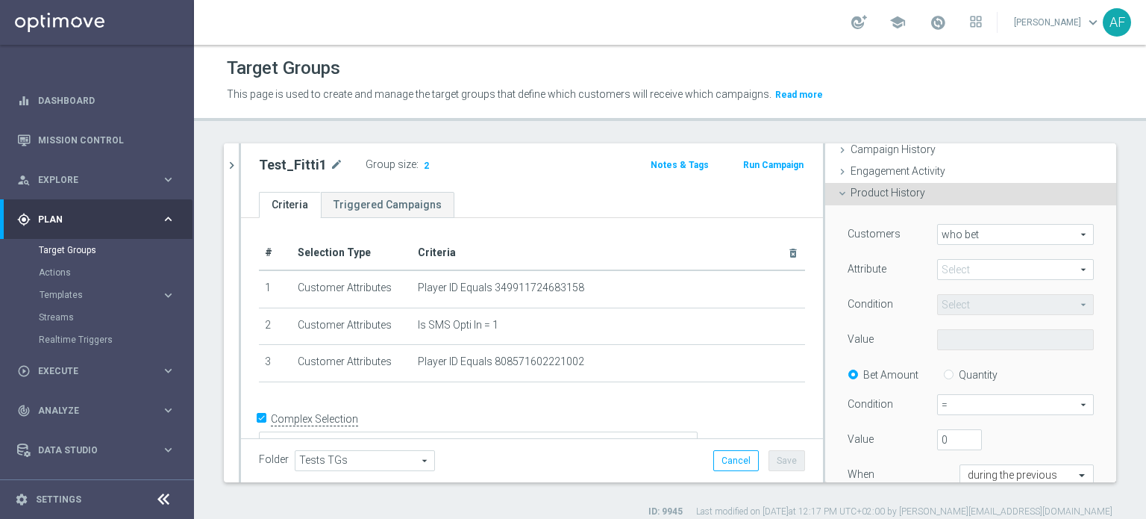
scroll to position [149, 0]
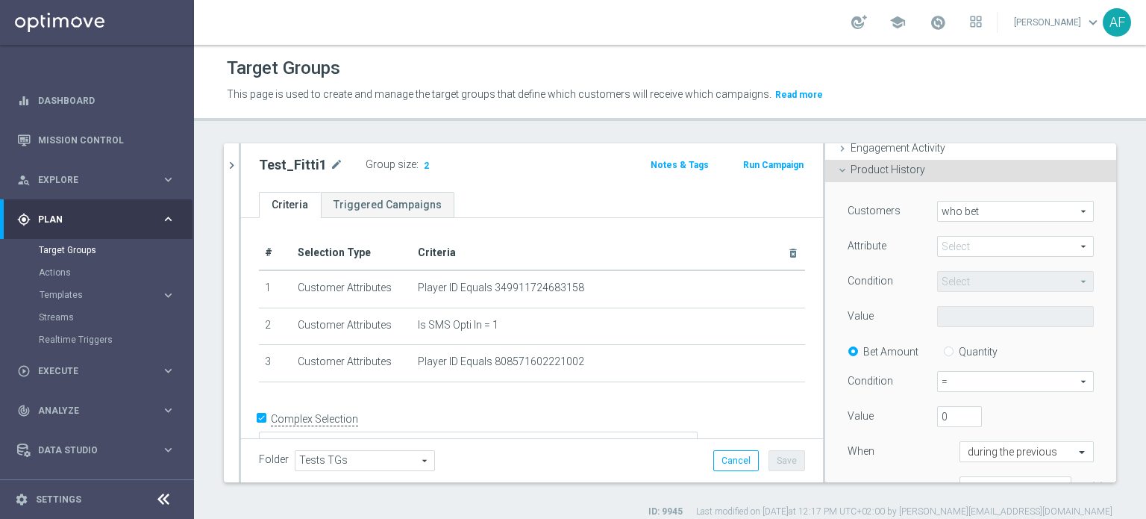
click at [980, 238] on span at bounding box center [1015, 246] width 155 height 19
click at [972, 343] on span "Bonus ID" at bounding box center [1016, 346] width 142 height 12
type input "Bonus ID"
type input "Equals"
click at [967, 283] on span "Equals" at bounding box center [1015, 281] width 155 height 19
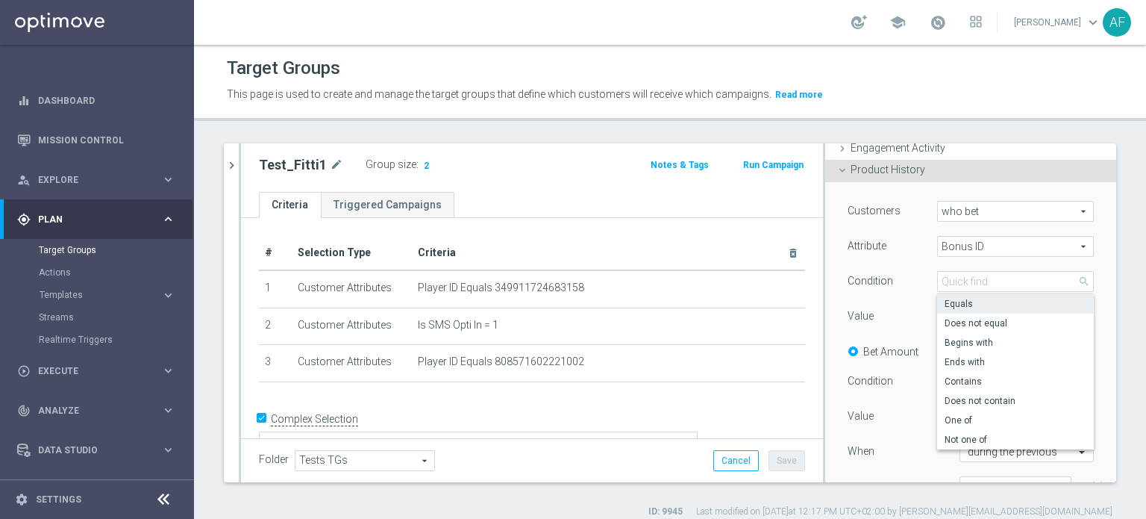
click at [964, 304] on span "Equals" at bounding box center [1016, 304] width 142 height 12
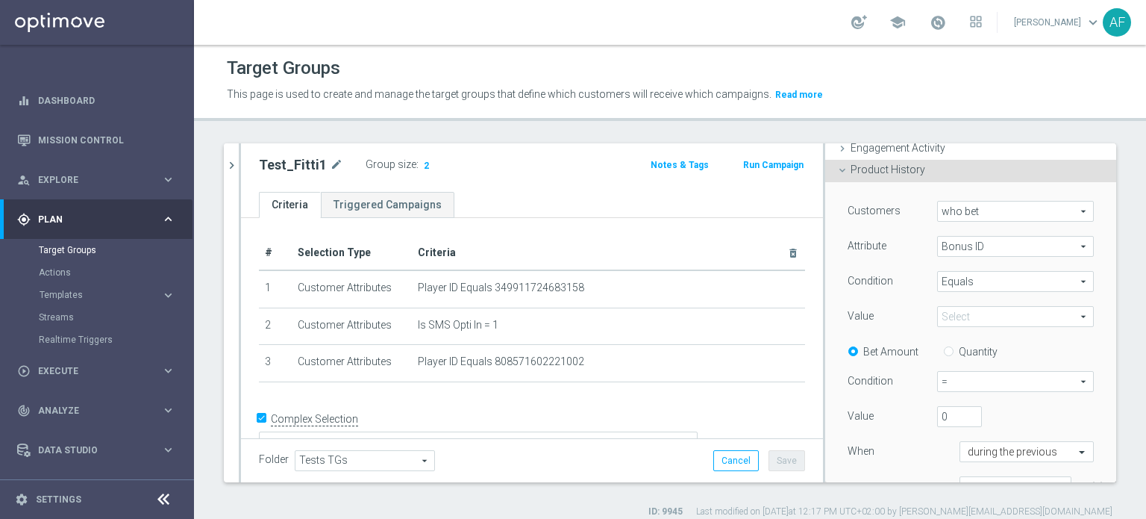
click at [960, 319] on span at bounding box center [1015, 316] width 155 height 19
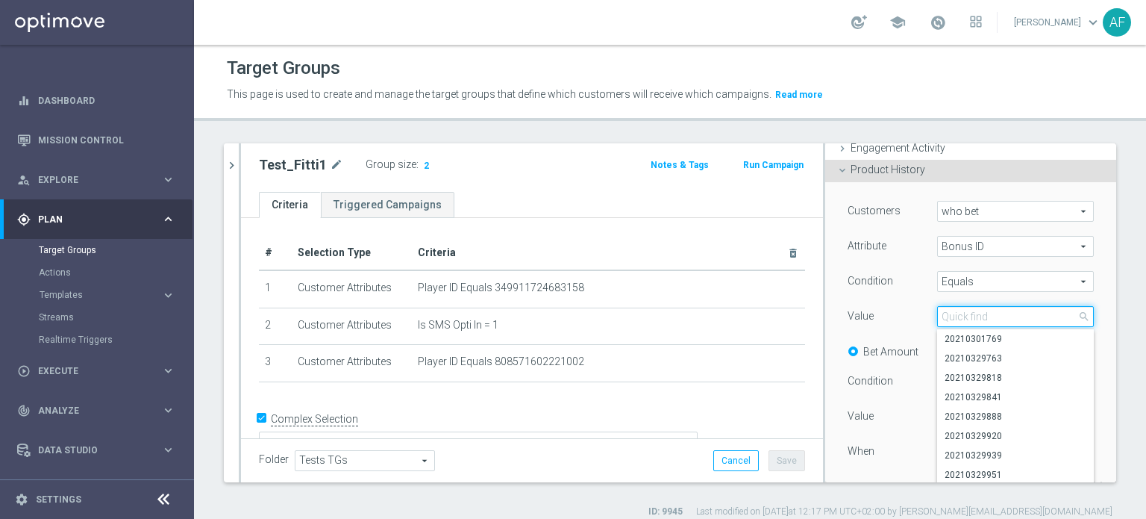
click at [959, 317] on input "search" at bounding box center [1015, 316] width 157 height 21
paste input "20250826245940"
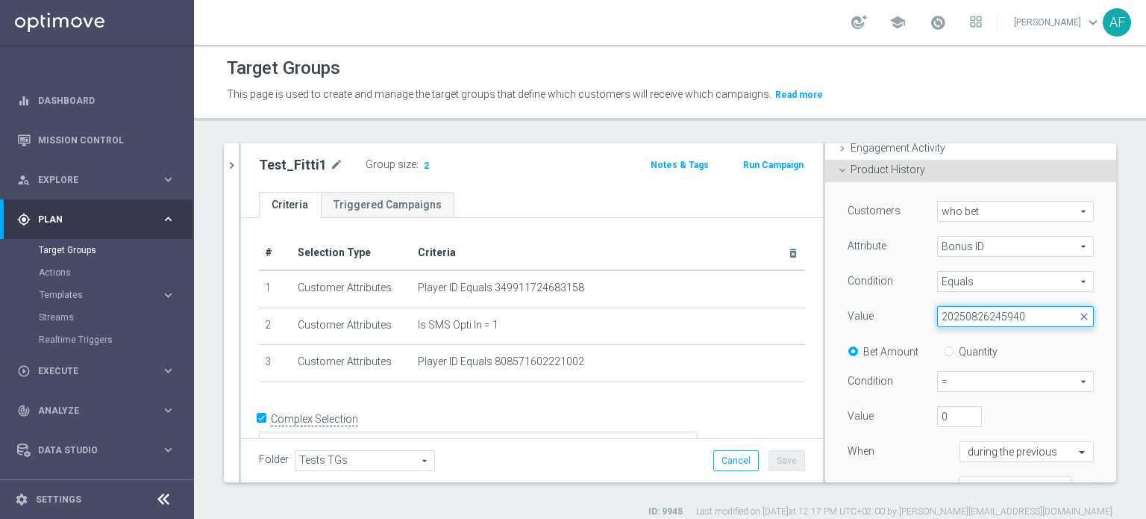
scroll to position [224, 0]
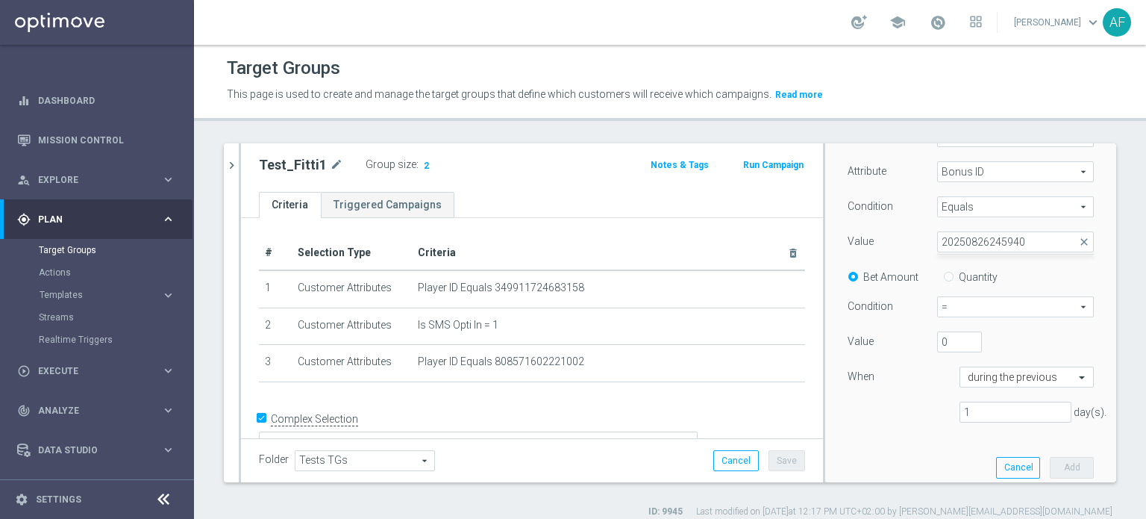
click at [1021, 332] on div "0" at bounding box center [993, 341] width 134 height 21
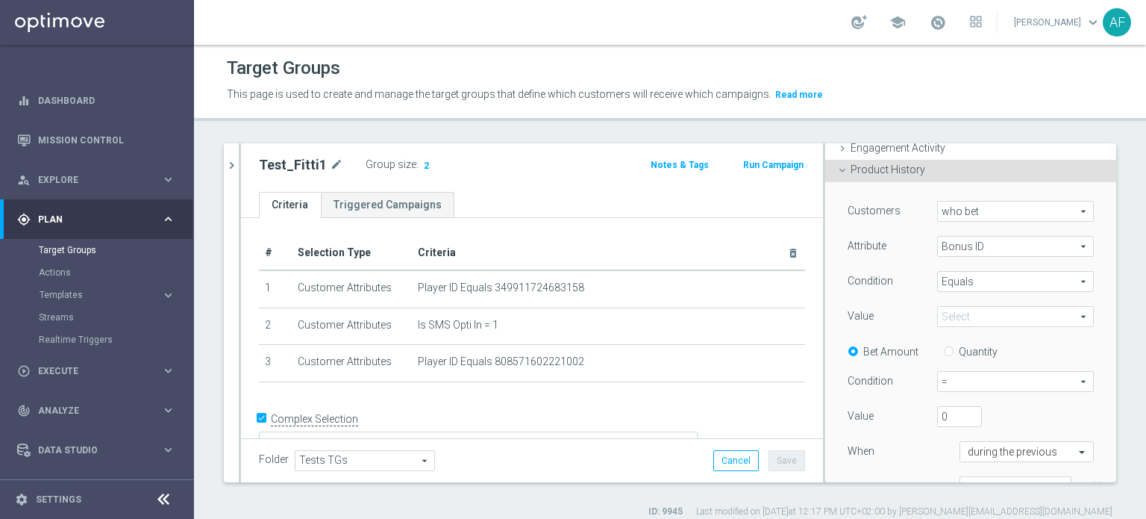
click at [996, 320] on span at bounding box center [1015, 316] width 155 height 19
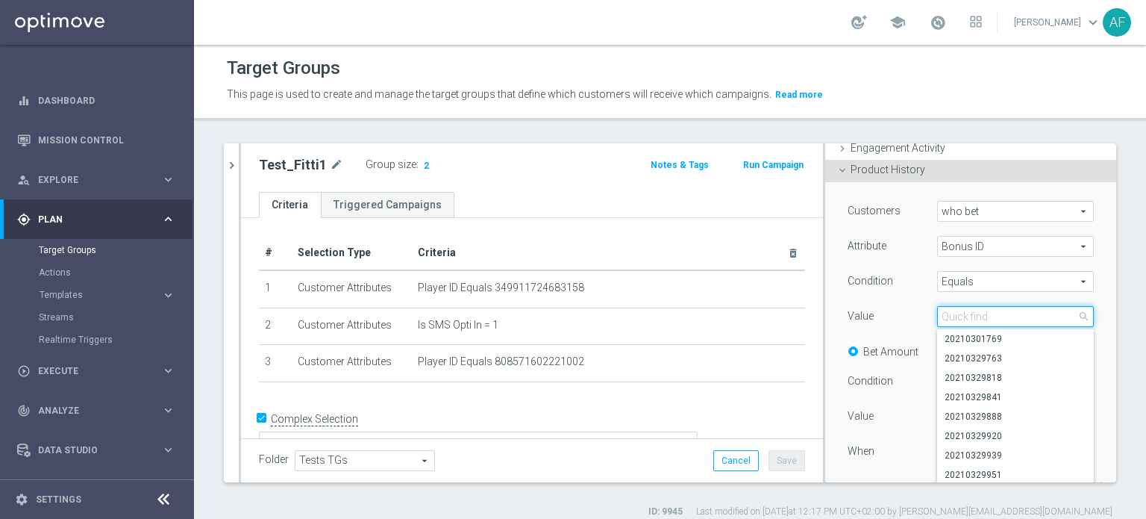
click at [976, 319] on input "search" at bounding box center [1015, 316] width 157 height 21
paste input "20250826245940"
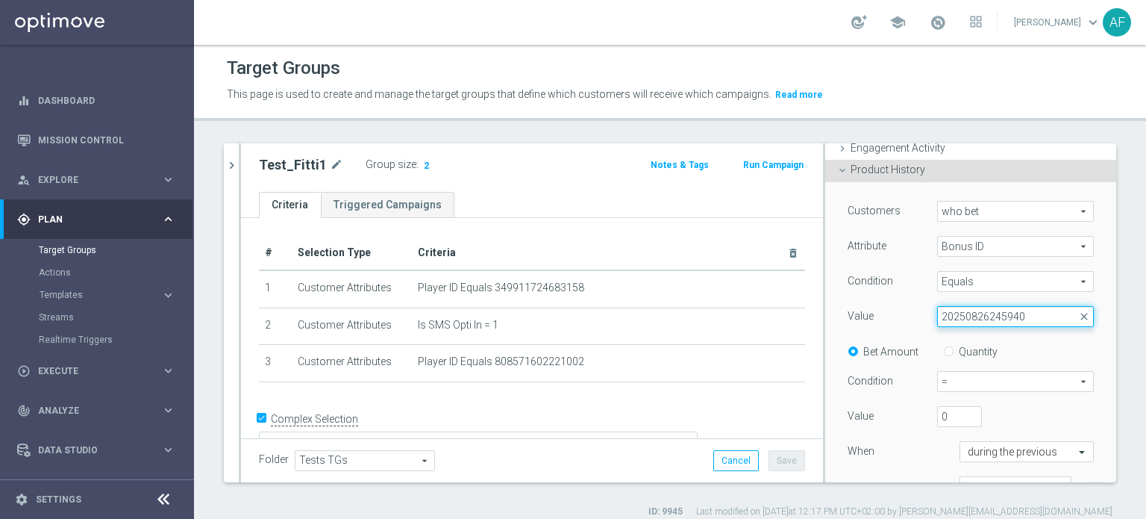
type input "20250826245940"
click at [1006, 347] on div "Bet Amount Quantity" at bounding box center [971, 350] width 269 height 19
click at [993, 216] on span "who bet" at bounding box center [1015, 210] width 155 height 19
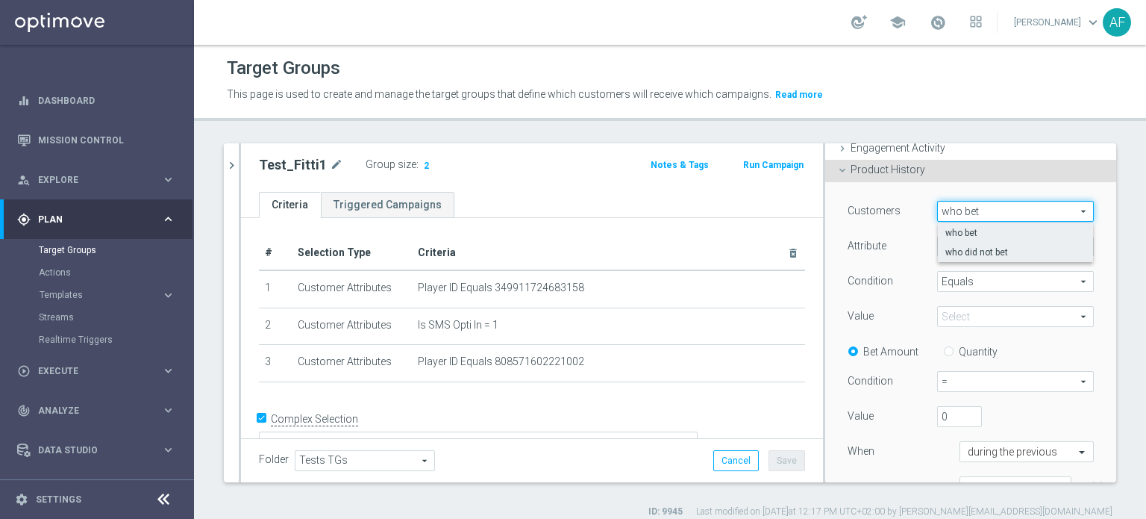
click at [987, 251] on span "who did not bet" at bounding box center [1016, 252] width 140 height 12
type input "who did not bet"
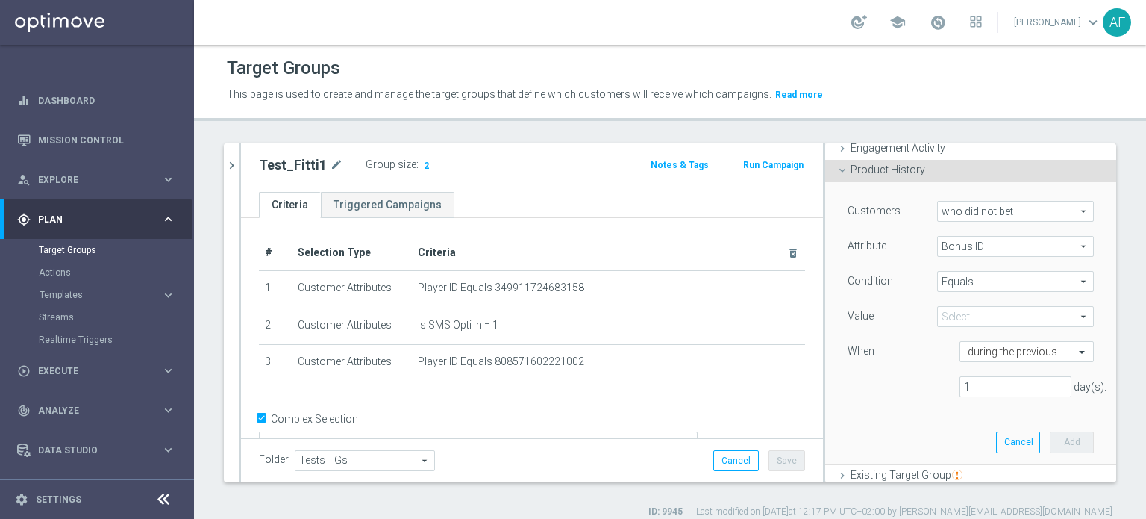
click at [975, 316] on span at bounding box center [1015, 316] width 155 height 19
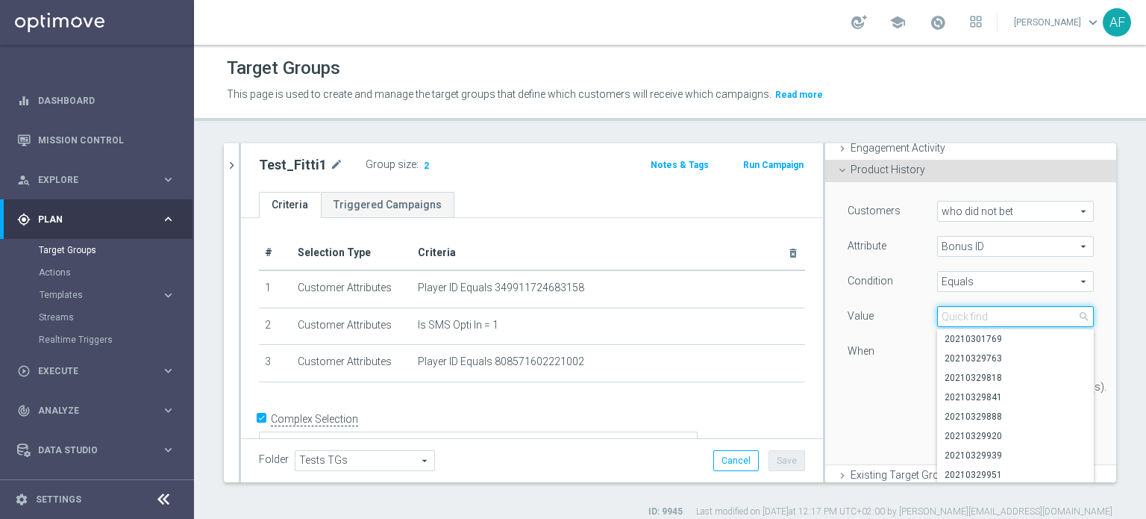
click at [978, 313] on input "search" at bounding box center [1015, 316] width 157 height 21
paste input "20250826245940"
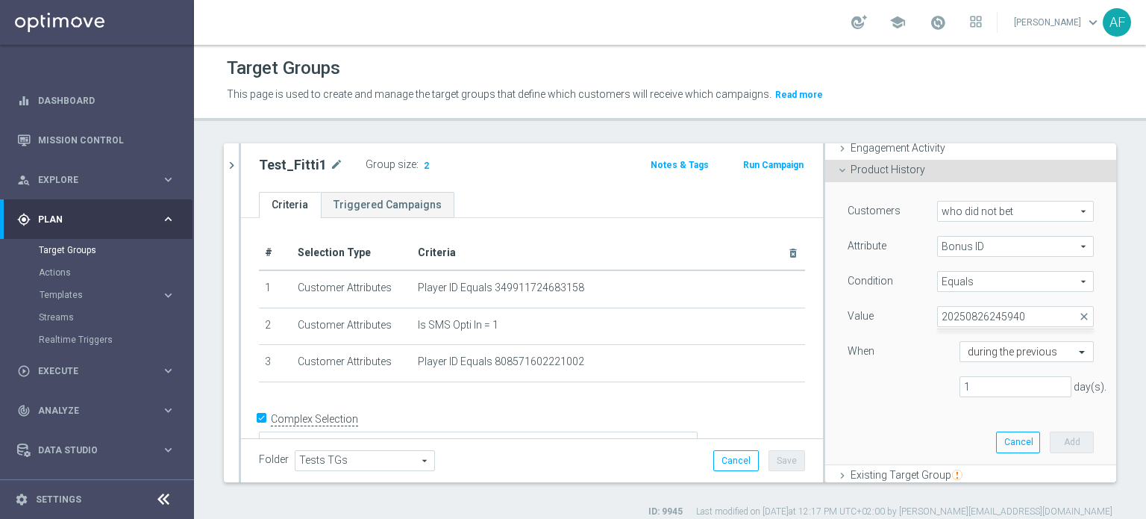
click at [907, 354] on div "When" at bounding box center [893, 353] width 112 height 24
click at [973, 316] on span at bounding box center [1015, 316] width 155 height 19
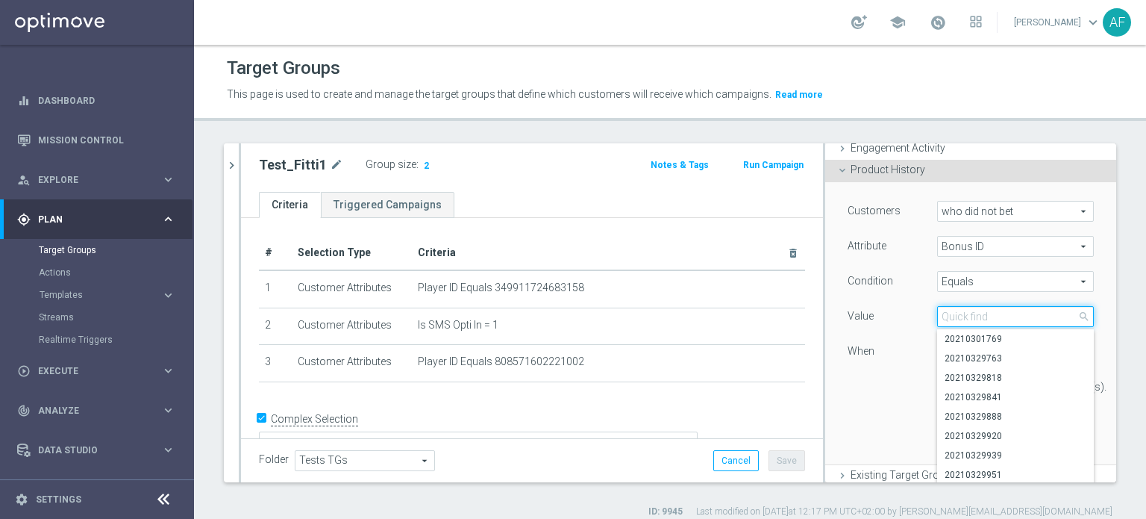
click at [973, 316] on input "search" at bounding box center [1015, 316] width 157 height 21
paste input "20250826245940"
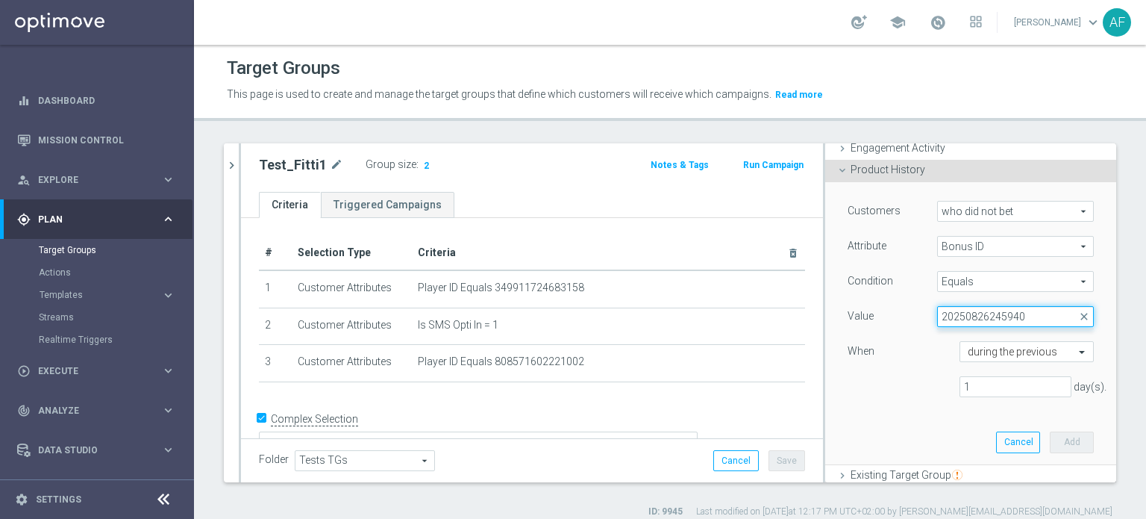
scroll to position [129, 0]
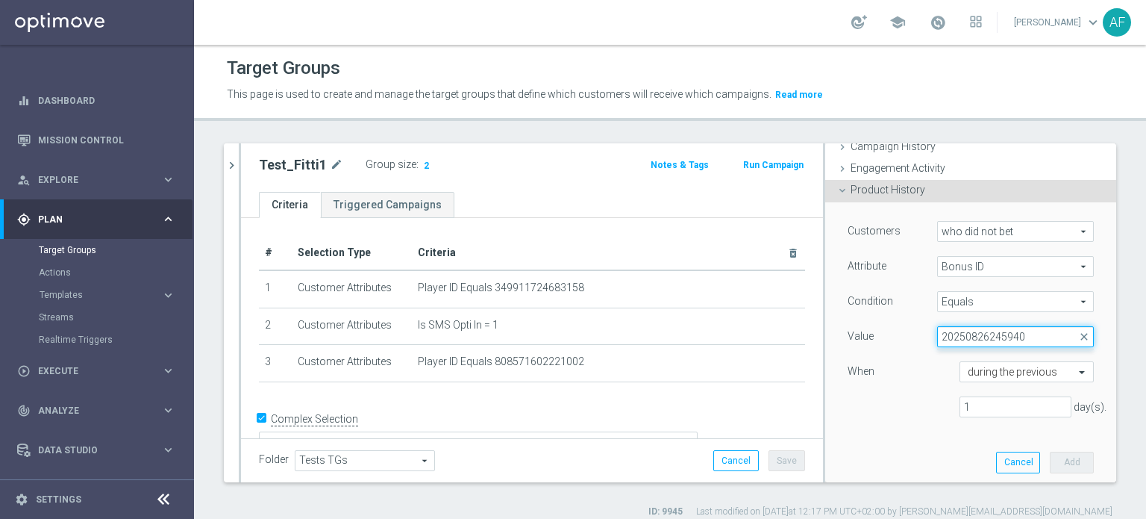
type input "20250826245940"
click at [1019, 228] on span "who did not bet" at bounding box center [1015, 231] width 155 height 19
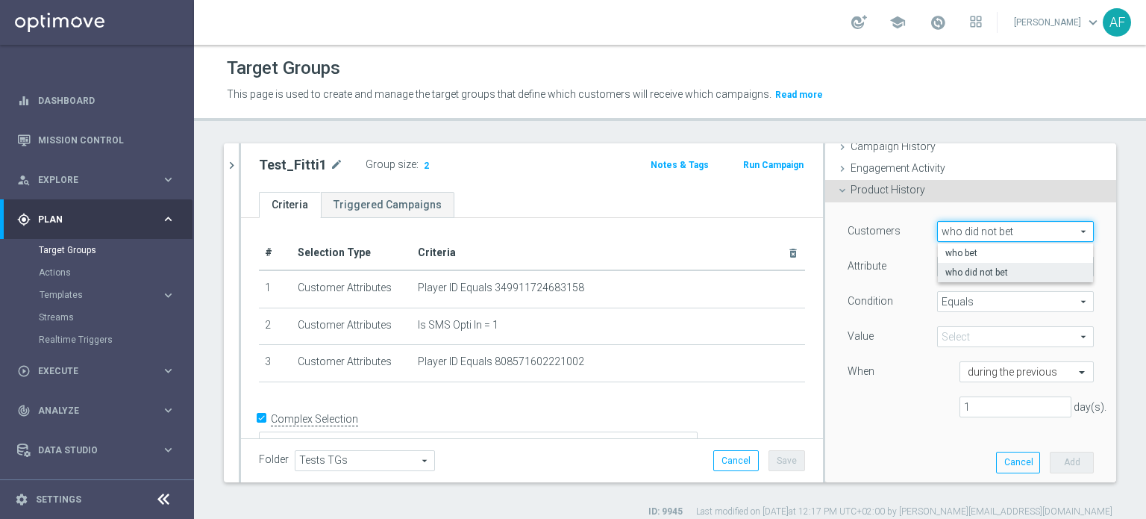
click at [1003, 244] on label "who bet" at bounding box center [1015, 252] width 155 height 19
type input "who bet"
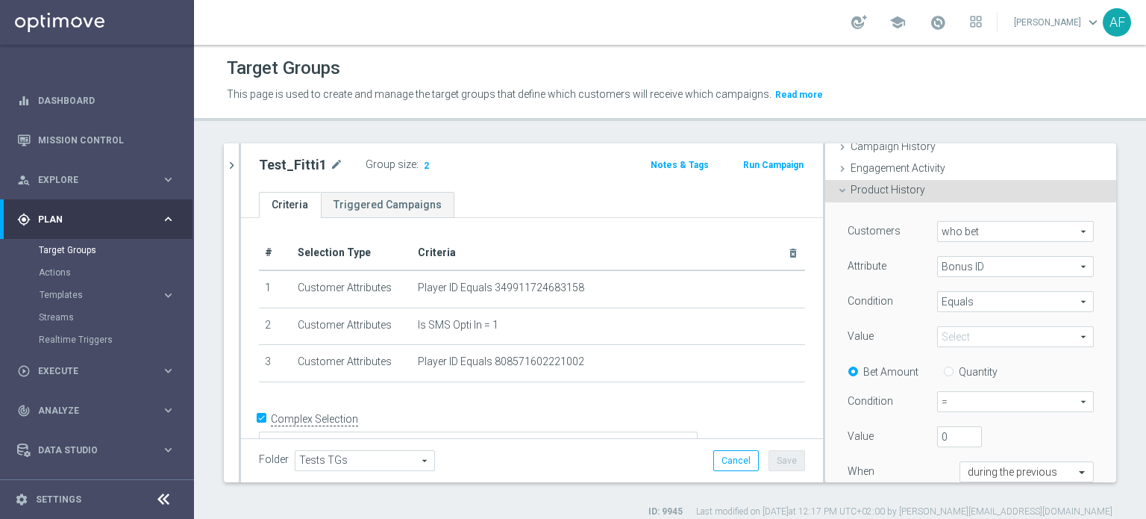
click at [973, 337] on span at bounding box center [1015, 336] width 155 height 19
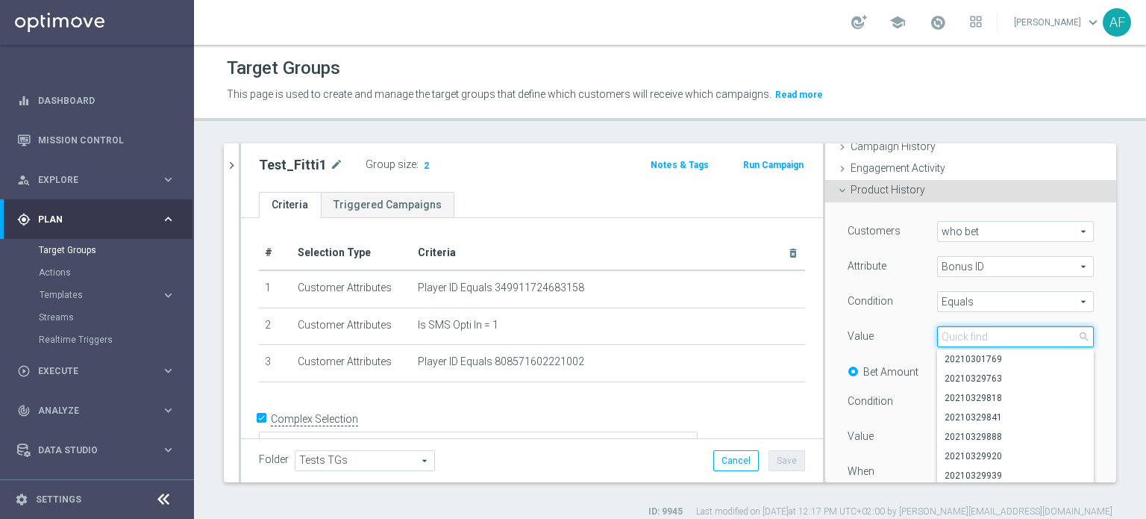
click at [974, 331] on input "search" at bounding box center [1015, 336] width 157 height 21
paste input "20250826245940"
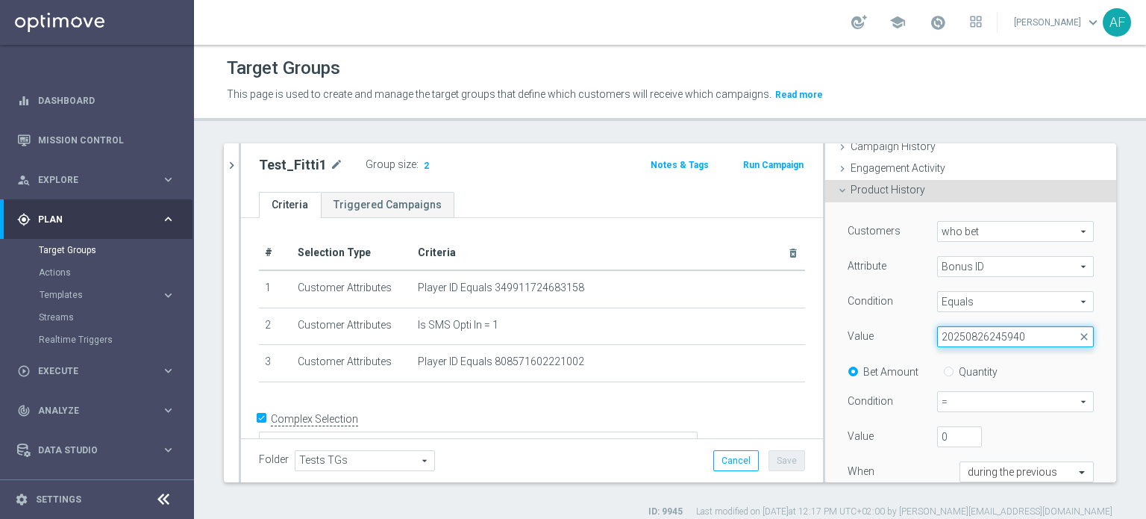
type input "20250826245940"
click at [895, 331] on div "Value" at bounding box center [882, 338] width 90 height 24
click at [952, 338] on span at bounding box center [1015, 336] width 155 height 19
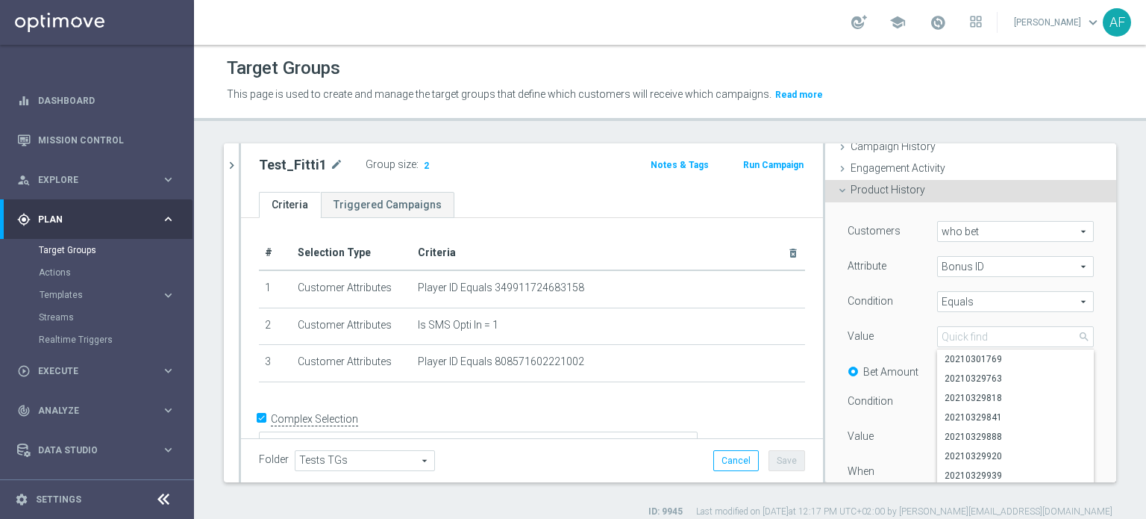
click at [899, 328] on div "Value" at bounding box center [882, 338] width 90 height 24
